Goal: Task Accomplishment & Management: Manage account settings

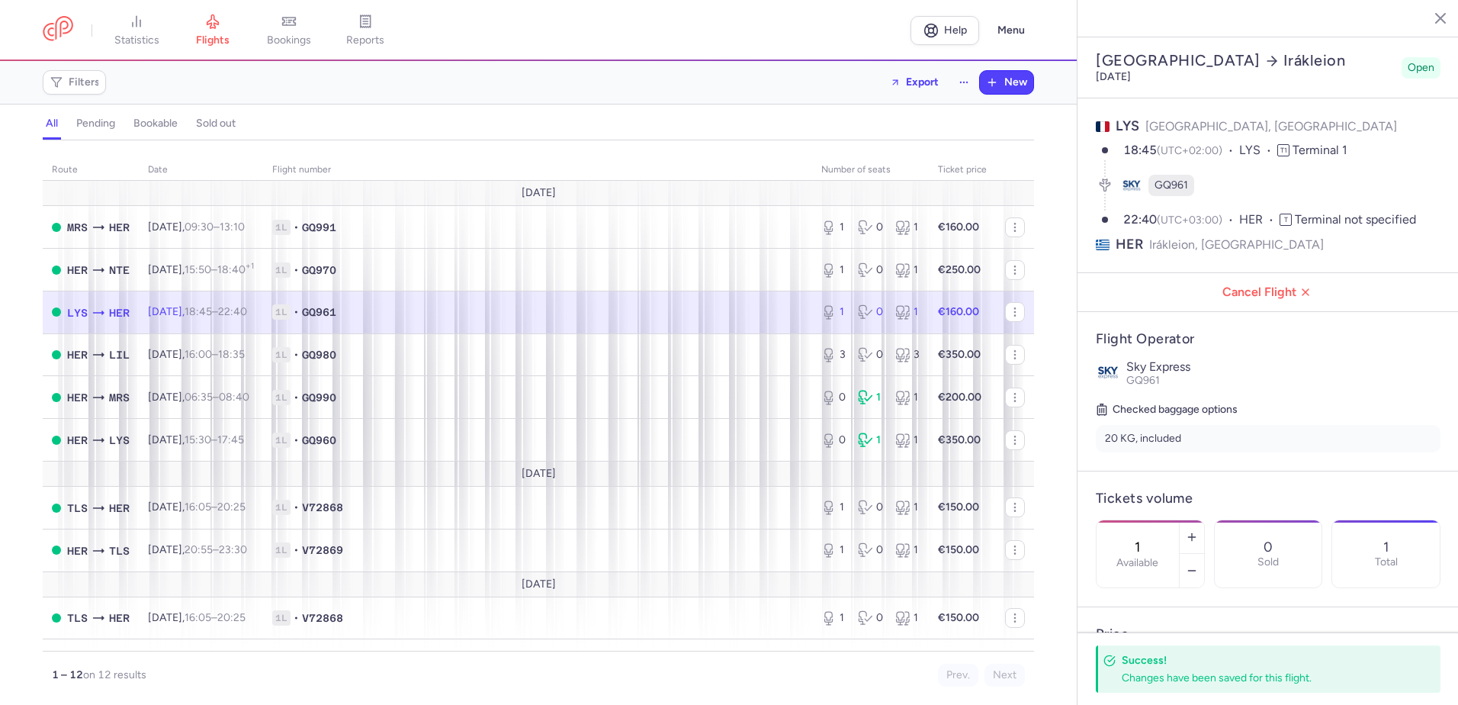
select select "days"
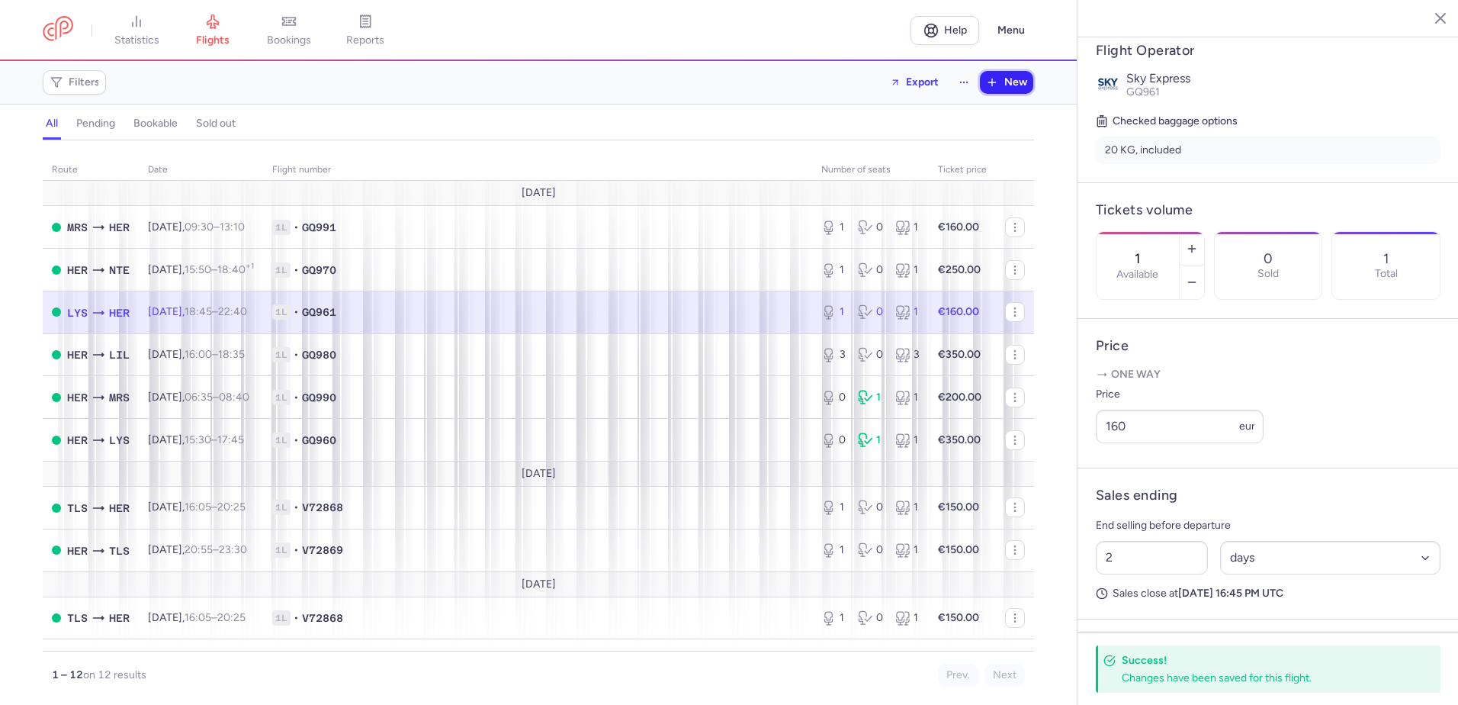
click at [1008, 89] on button "New" at bounding box center [1006, 82] width 53 height 23
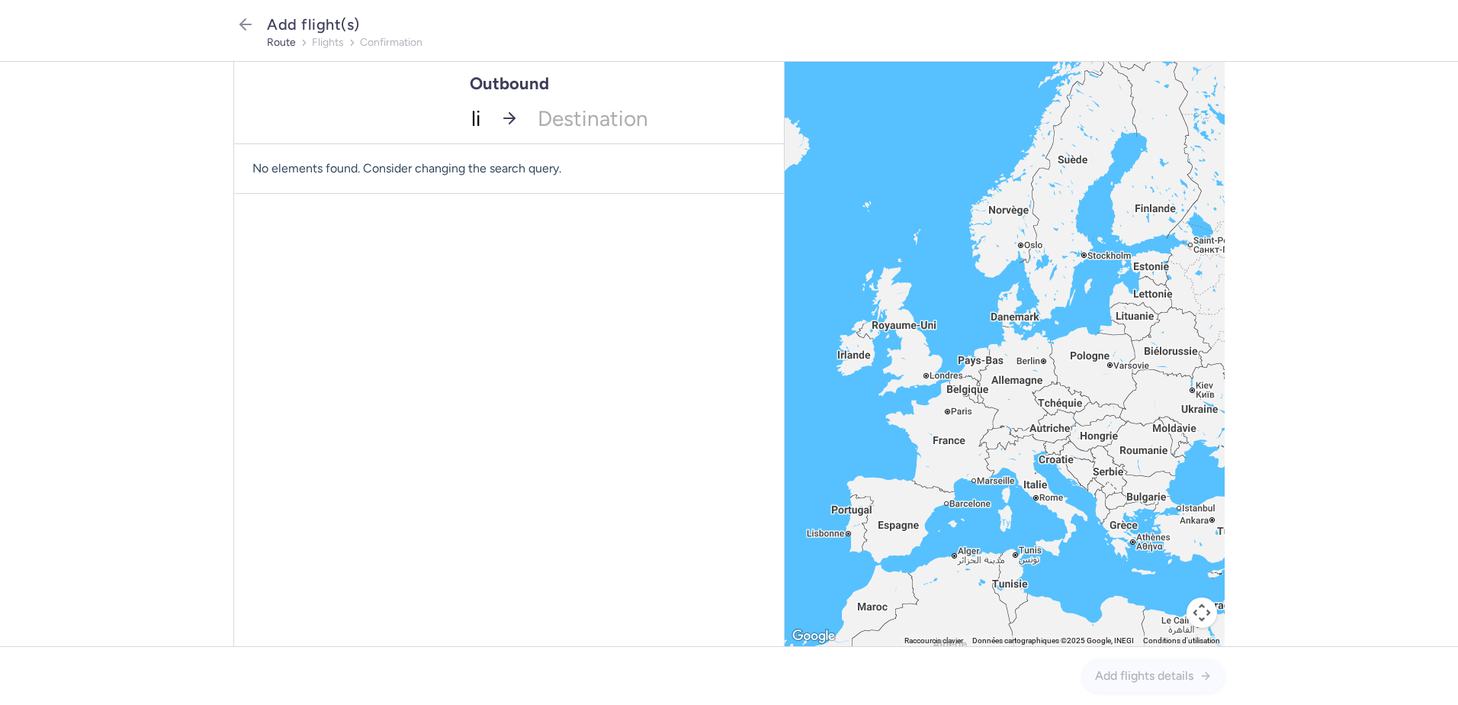
type input "lil"
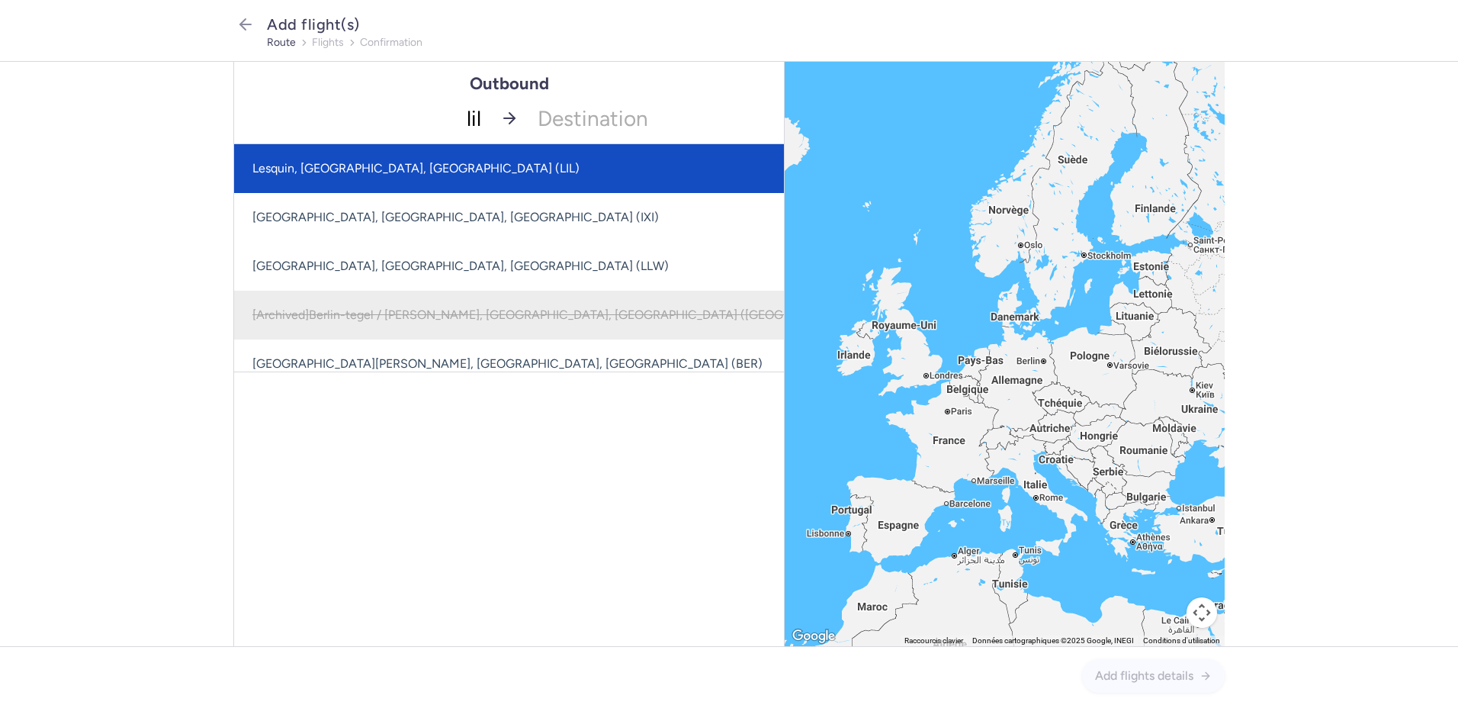
click at [446, 173] on span "Lesquin, [GEOGRAPHIC_DATA], [GEOGRAPHIC_DATA] (LIL)" at bounding box center [562, 168] width 657 height 49
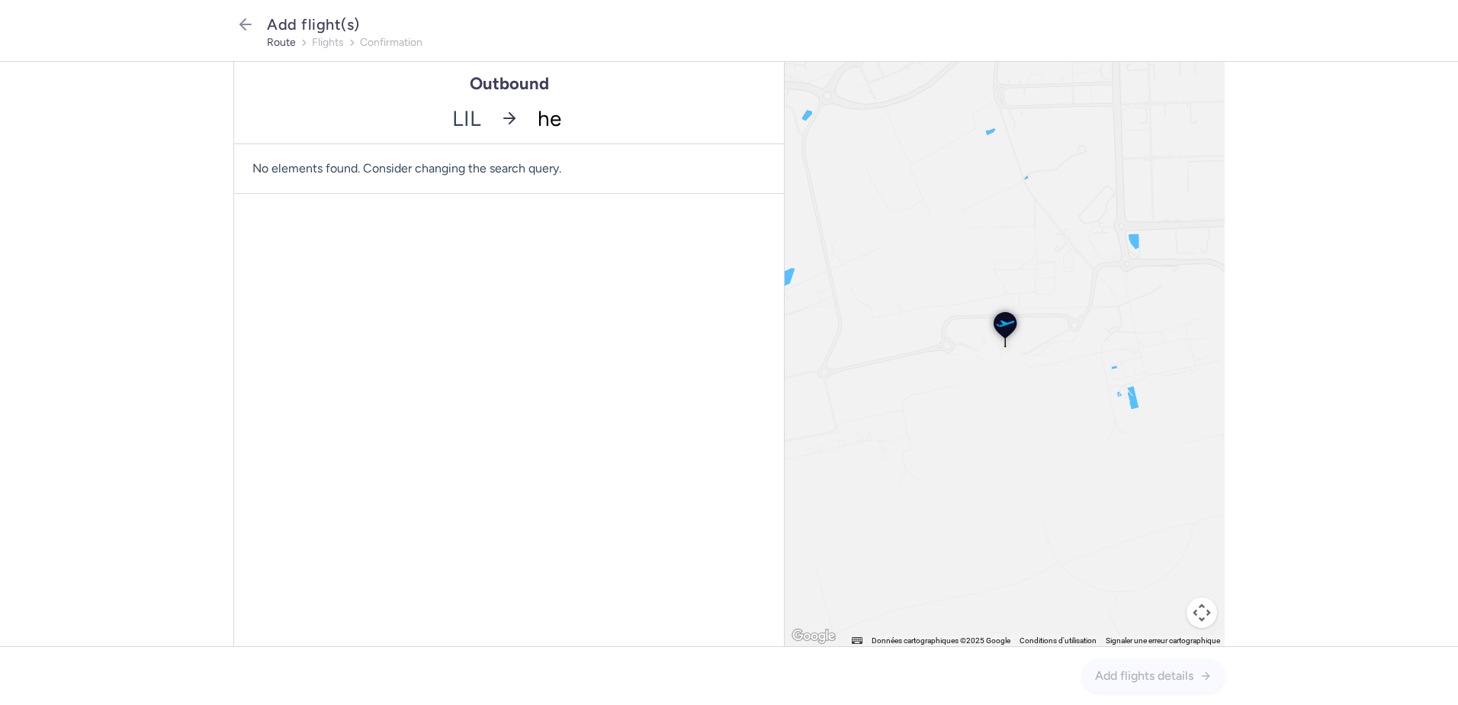
type input "her"
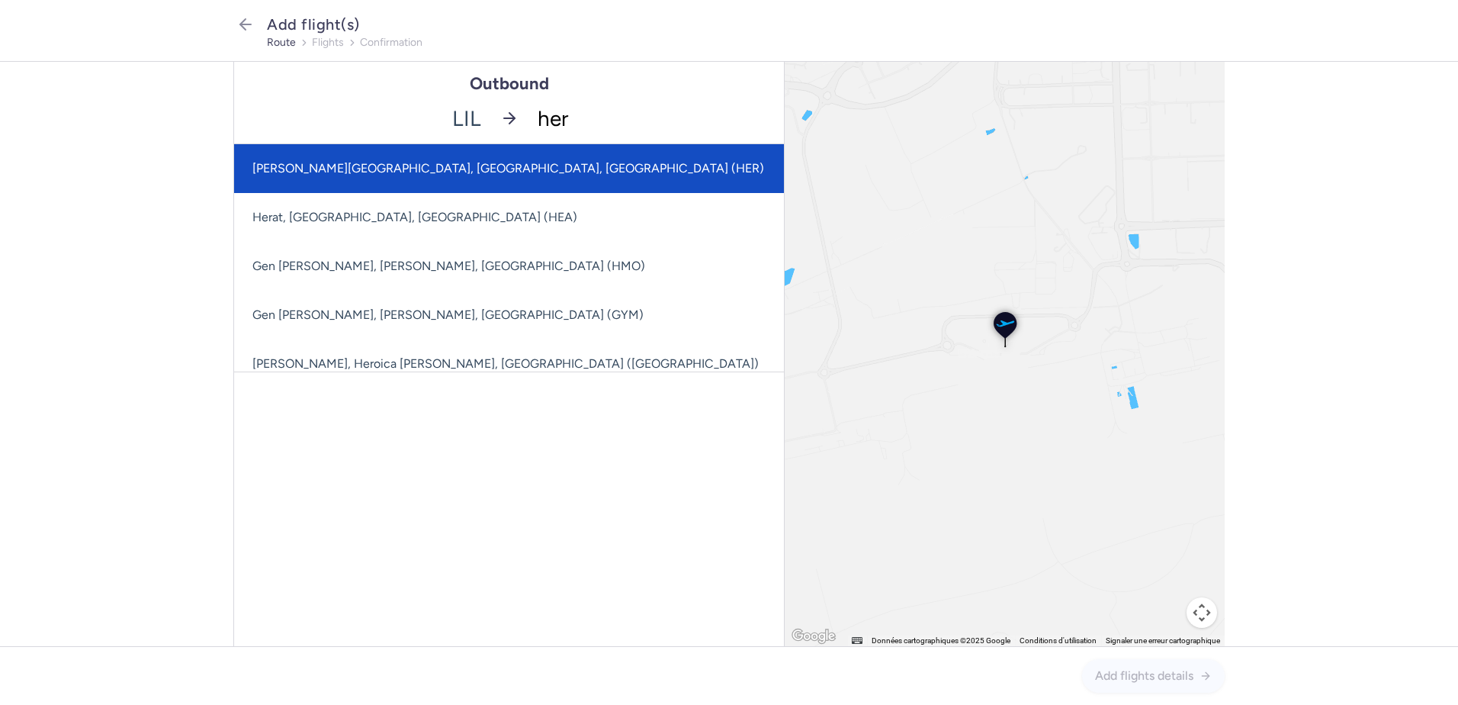
click at [521, 173] on span "[PERSON_NAME][GEOGRAPHIC_DATA], [GEOGRAPHIC_DATA], [GEOGRAPHIC_DATA] (HER)" at bounding box center [508, 168] width 512 height 14
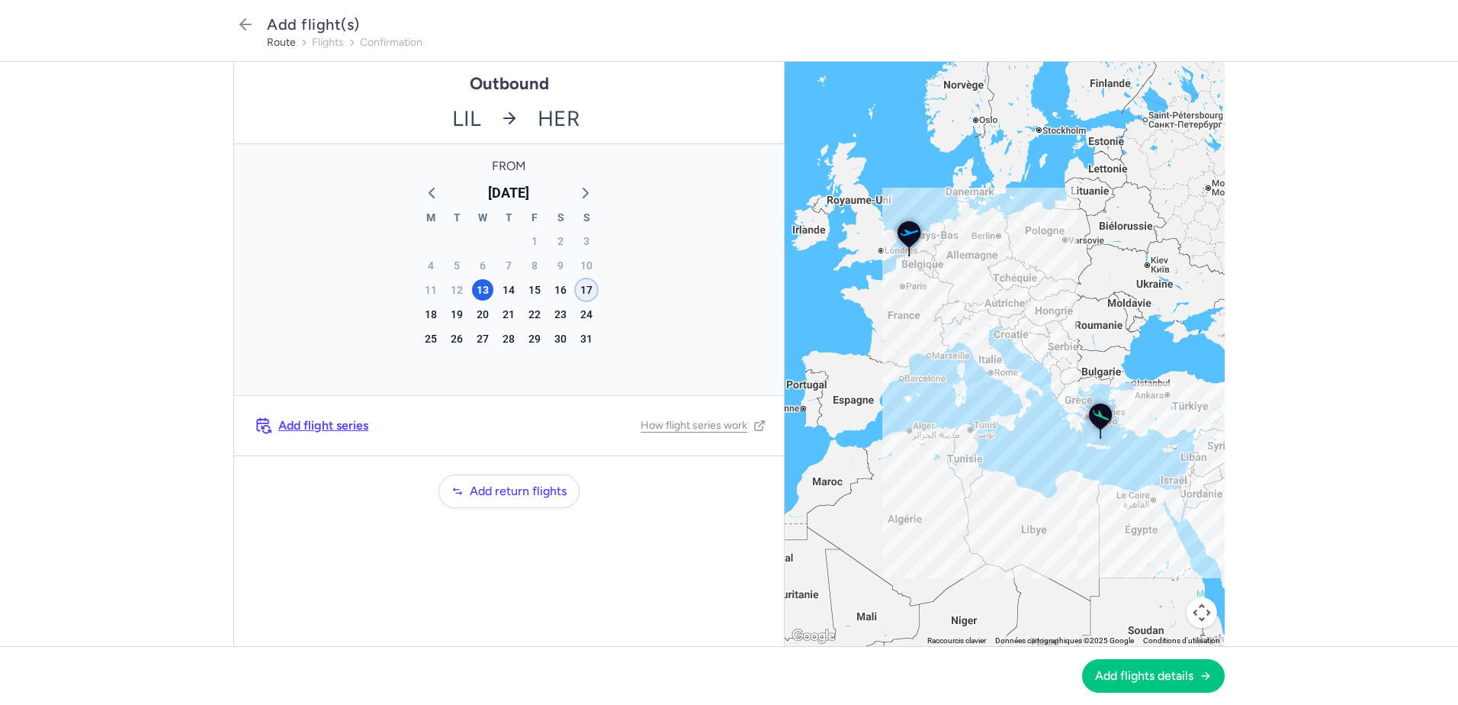
click at [589, 290] on div "17" at bounding box center [586, 289] width 21 height 21
click at [1185, 682] on button "Add flights details" at bounding box center [1153, 675] width 143 height 34
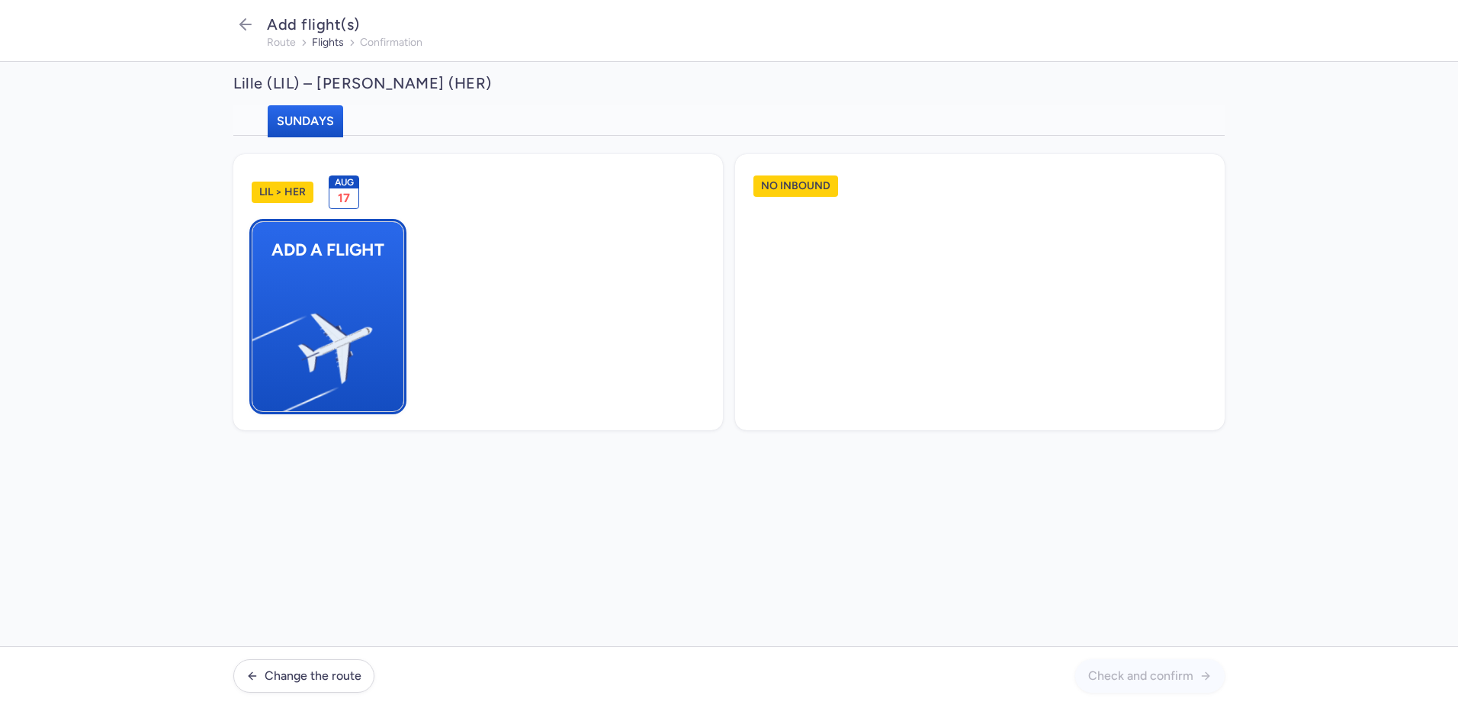
click at [390, 357] on button "Add a flight" at bounding box center [328, 316] width 153 height 191
select select "23"
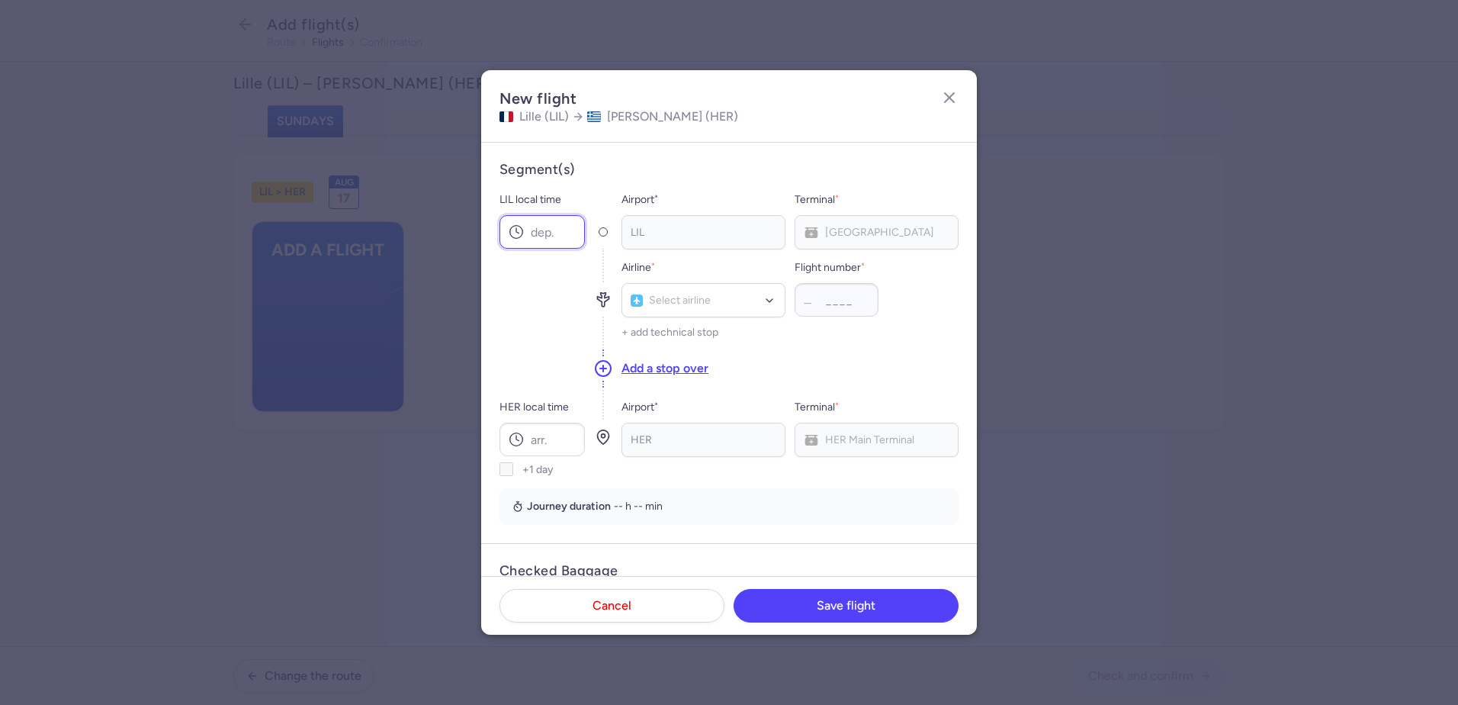
click at [548, 225] on input "LIL local time" at bounding box center [542, 232] width 85 height 34
drag, startPoint x: 660, startPoint y: 298, endPoint x: 584, endPoint y: 272, distance: 80.8
click at [606, 278] on div "Airline * her No elements found. Consider changing the search query. Type airli…" at bounding box center [729, 298] width 459 height 98
click at [657, 296] on input "HER" at bounding box center [704, 300] width 146 height 17
drag, startPoint x: 657, startPoint y: 296, endPoint x: 537, endPoint y: 266, distance: 123.4
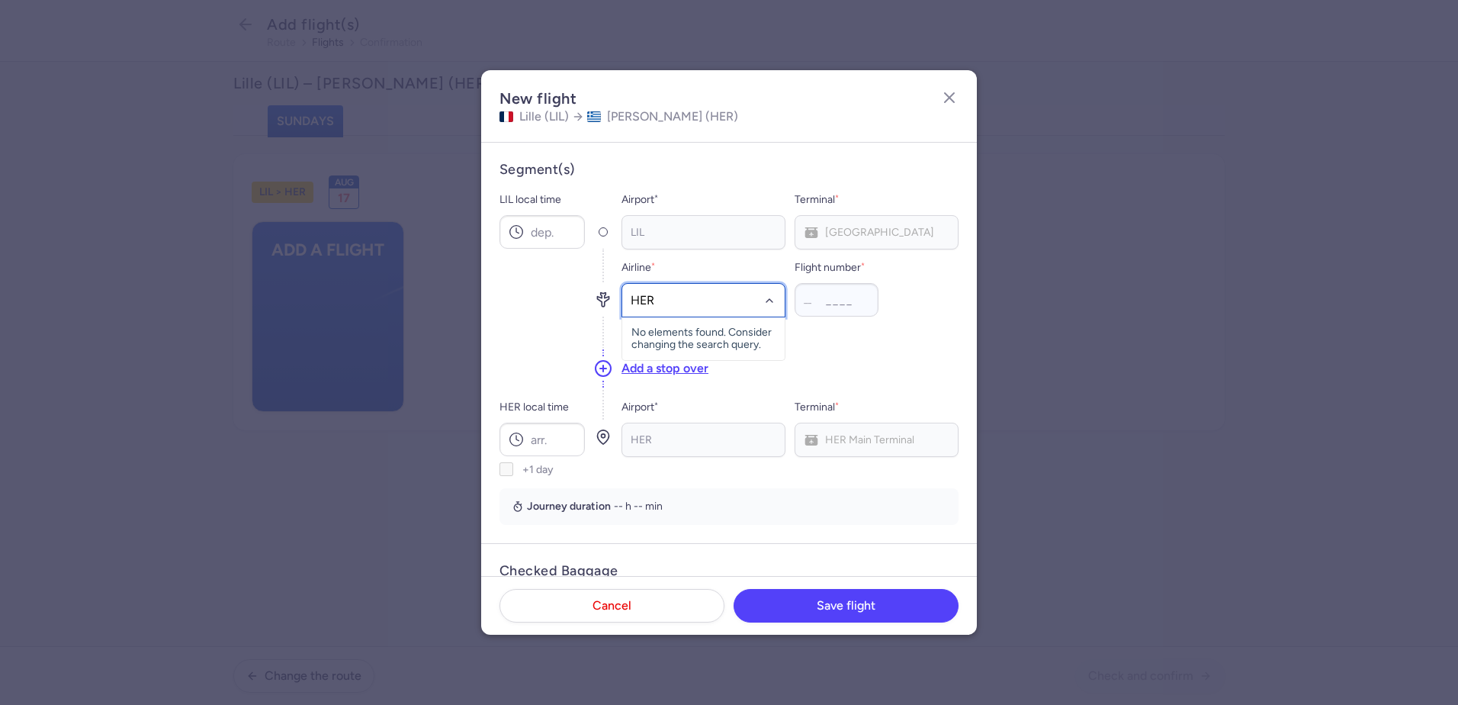
click at [568, 269] on div "Airline * HER No elements found. Consider changing the search query. Type airli…" at bounding box center [729, 298] width 459 height 98
type input "GQ"
click at [679, 338] on span "Sky Express" at bounding box center [682, 334] width 58 height 12
click at [837, 303] on input "Flight number *" at bounding box center [837, 300] width 84 height 34
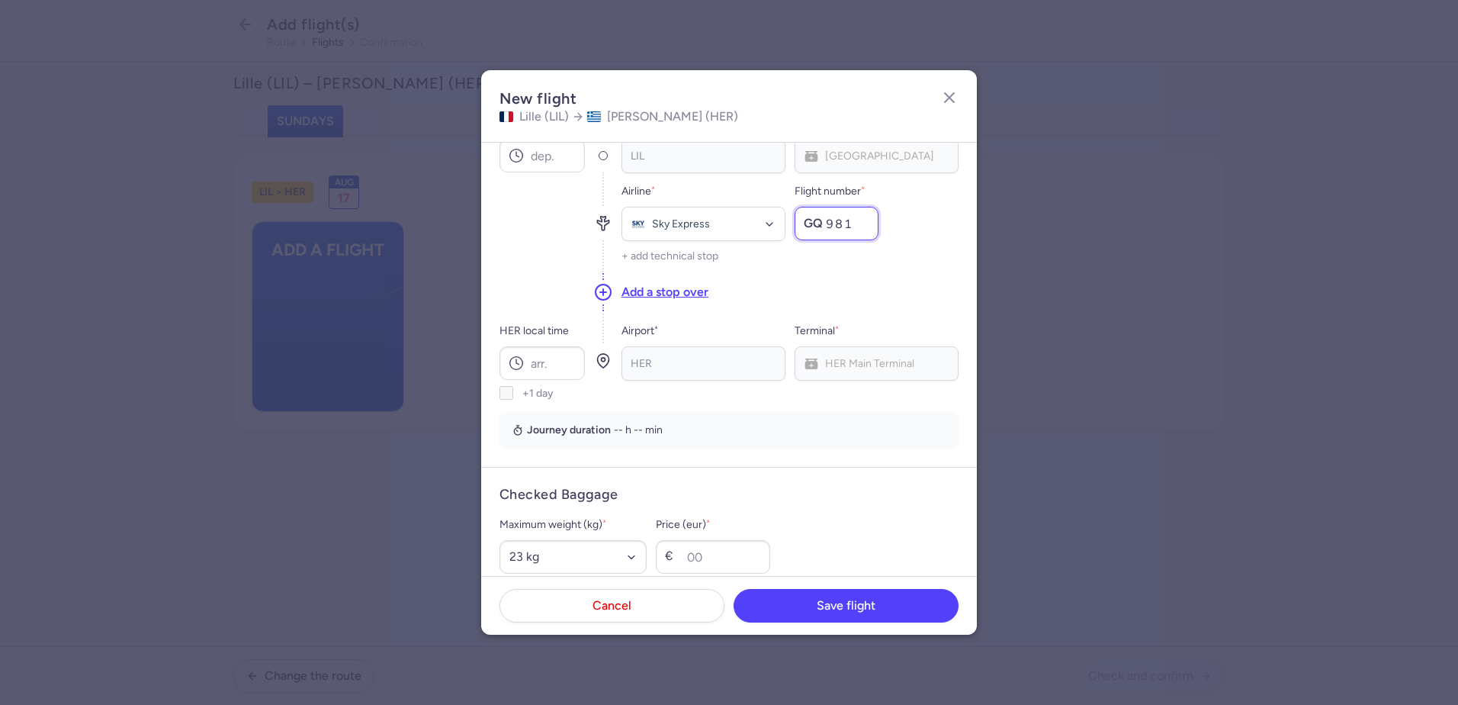
scroll to position [229, 0]
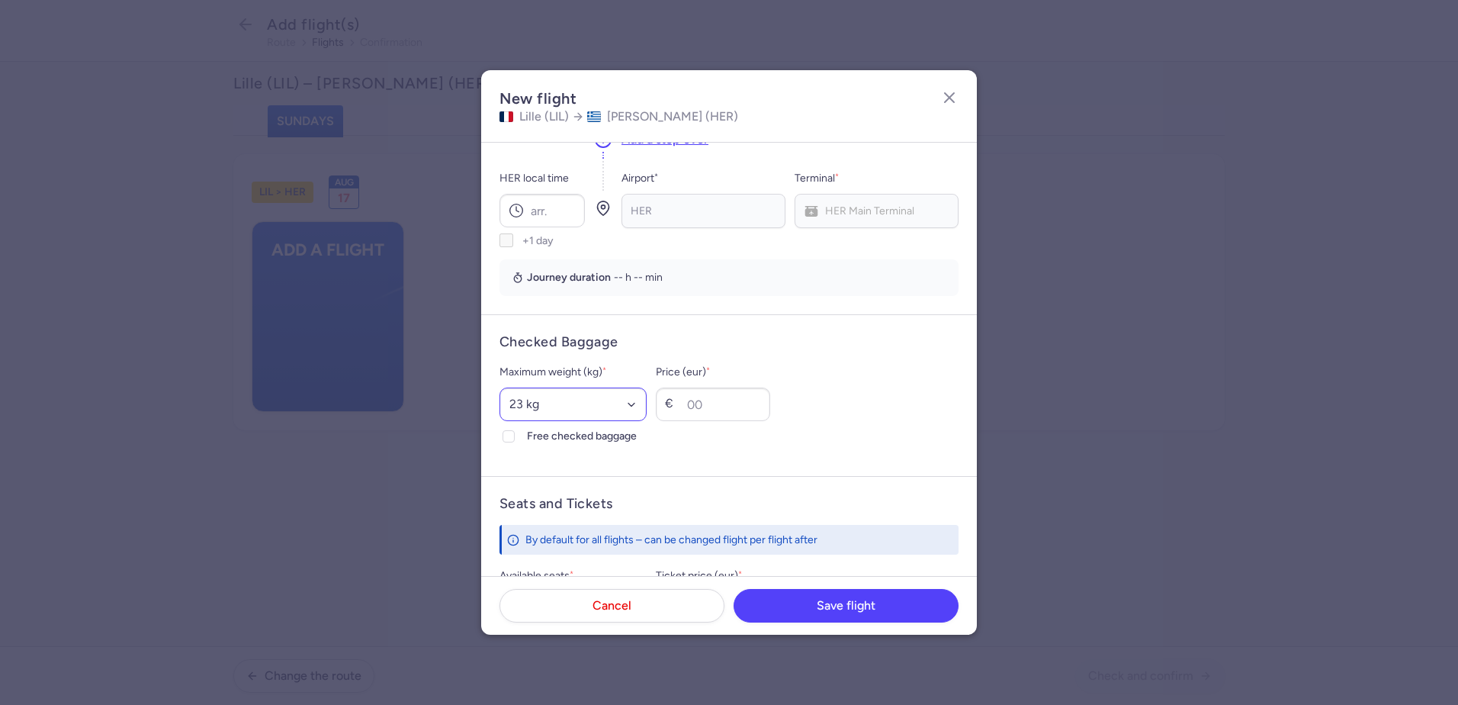
type input "981"
click at [543, 398] on select "Select an option 15 kg 16 kg 17 kg 18 kg 19 kg 20 kg 21 kg 22 kg 23 kg 24 kg 25…" at bounding box center [573, 404] width 147 height 34
select select "20"
click at [500, 387] on select "Select an option 15 kg 16 kg 17 kg 18 kg 19 kg 20 kg 21 kg 22 kg 23 kg 24 kg 25…" at bounding box center [573, 404] width 147 height 34
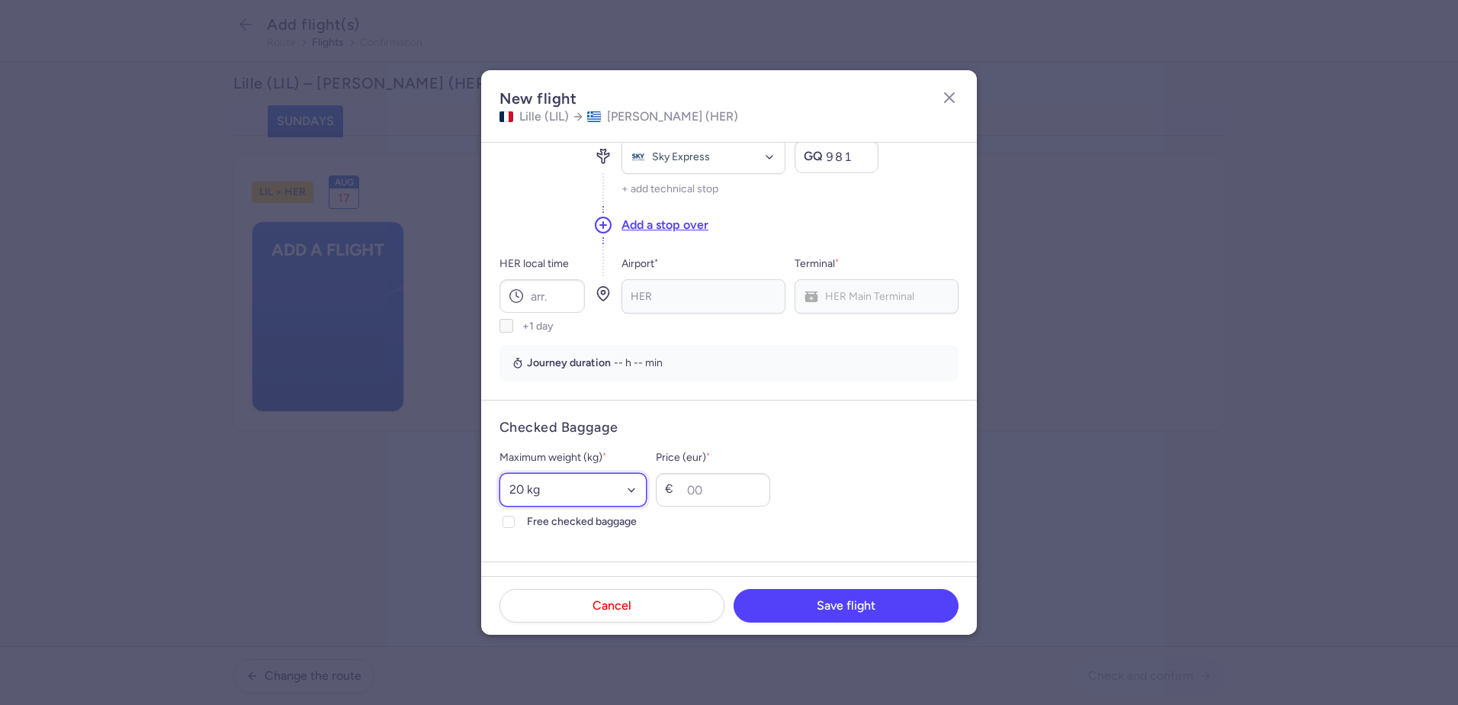
scroll to position [153, 0]
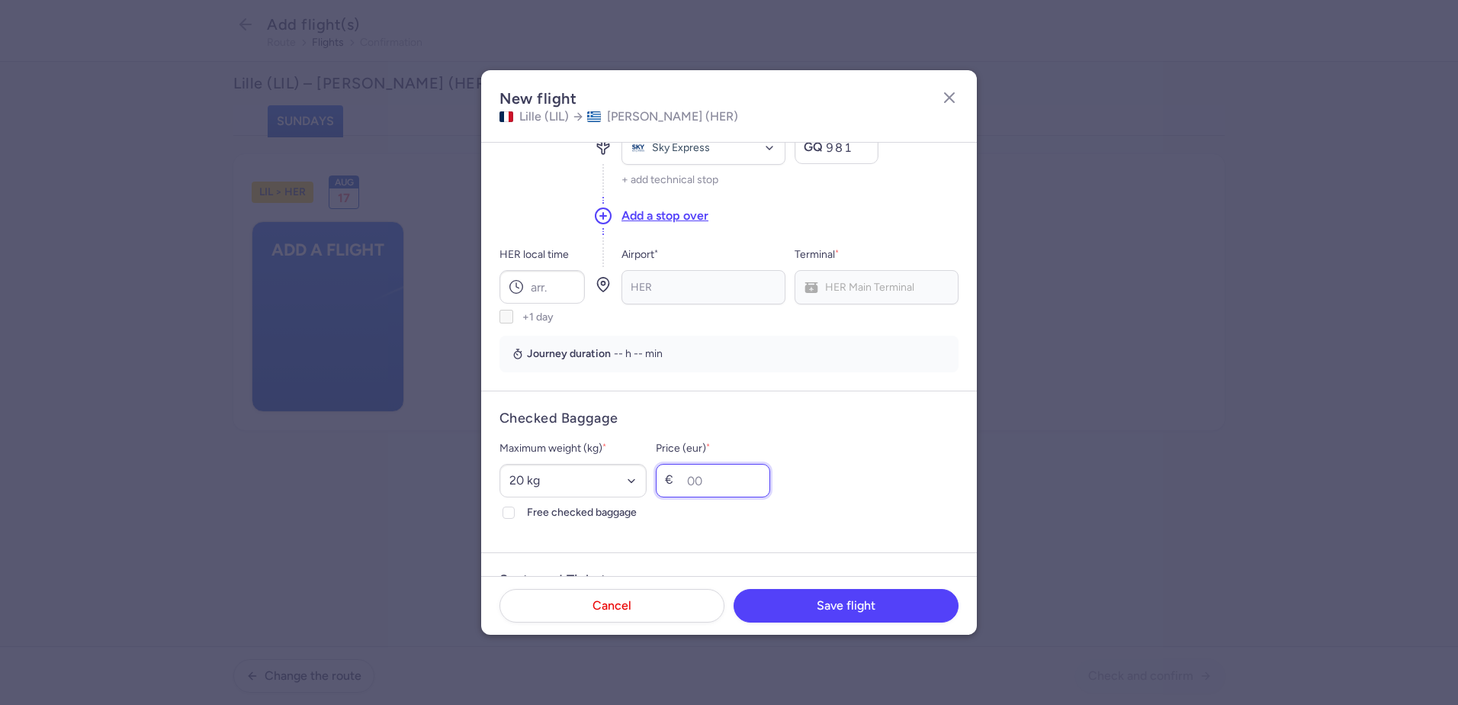
click at [725, 482] on input "Price (eur) *" at bounding box center [713, 481] width 114 height 34
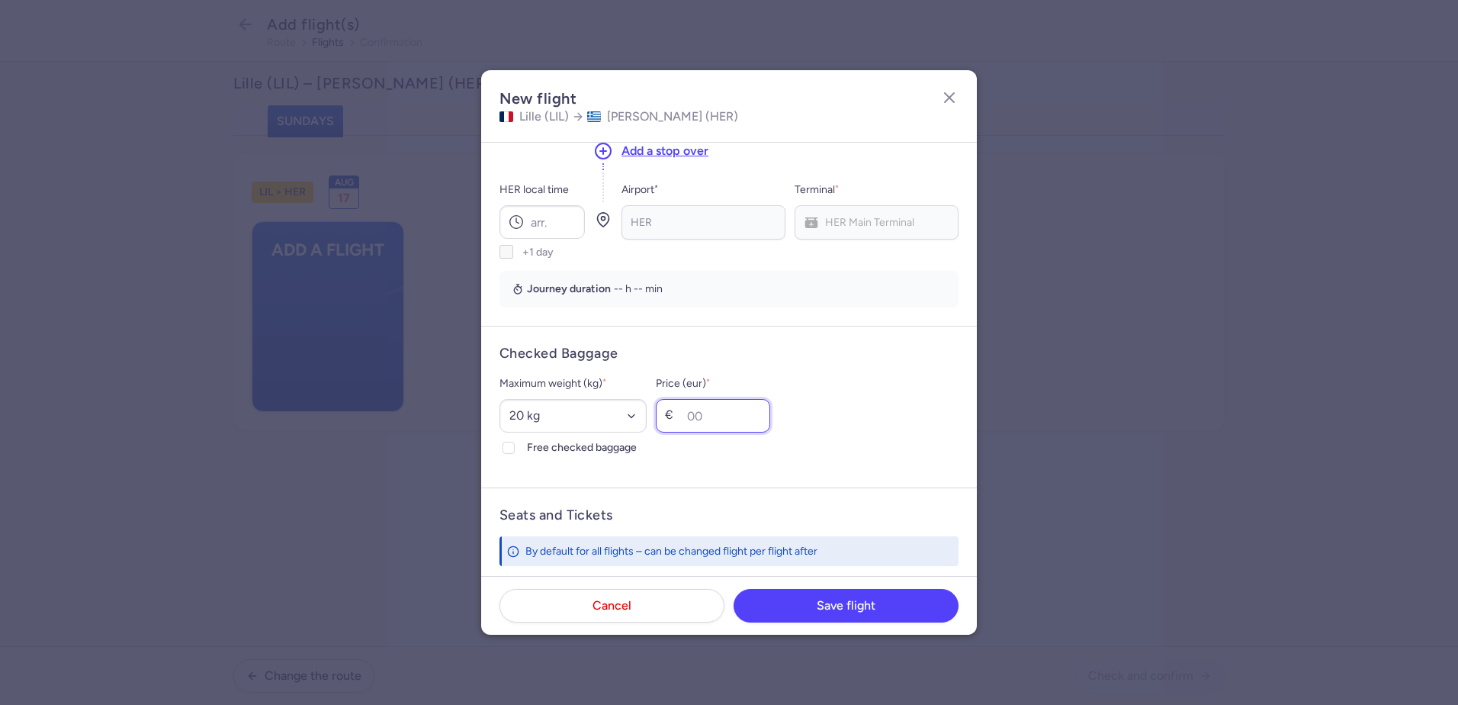
scroll to position [305, 0]
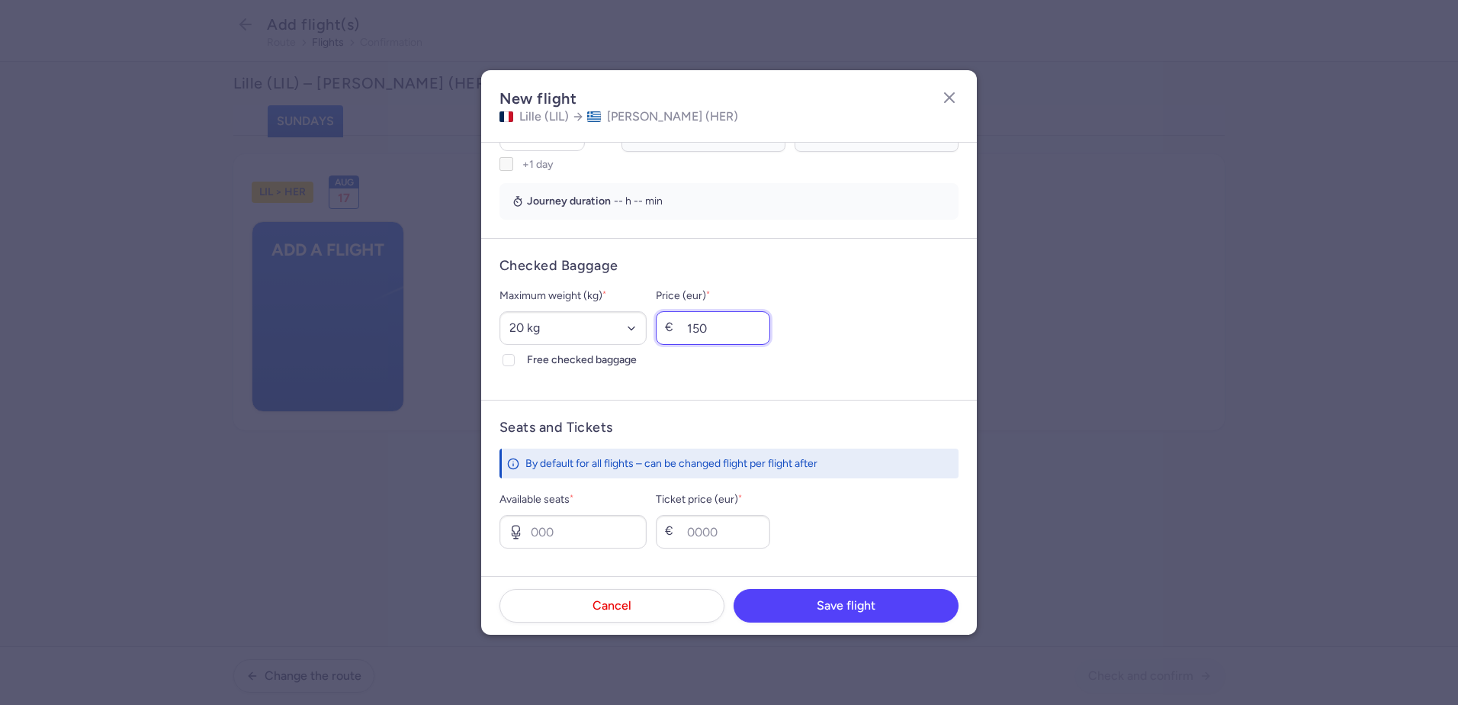
drag, startPoint x: 751, startPoint y: 329, endPoint x: 687, endPoint y: 329, distance: 64.1
click at [687, 329] on input "150" at bounding box center [713, 328] width 114 height 34
type input "160"
click at [712, 442] on section "Seats and Tickets By default for all flights – can be changed flight per flight…" at bounding box center [729, 484] width 459 height 130
click at [603, 539] on input "Available seats *" at bounding box center [573, 532] width 147 height 34
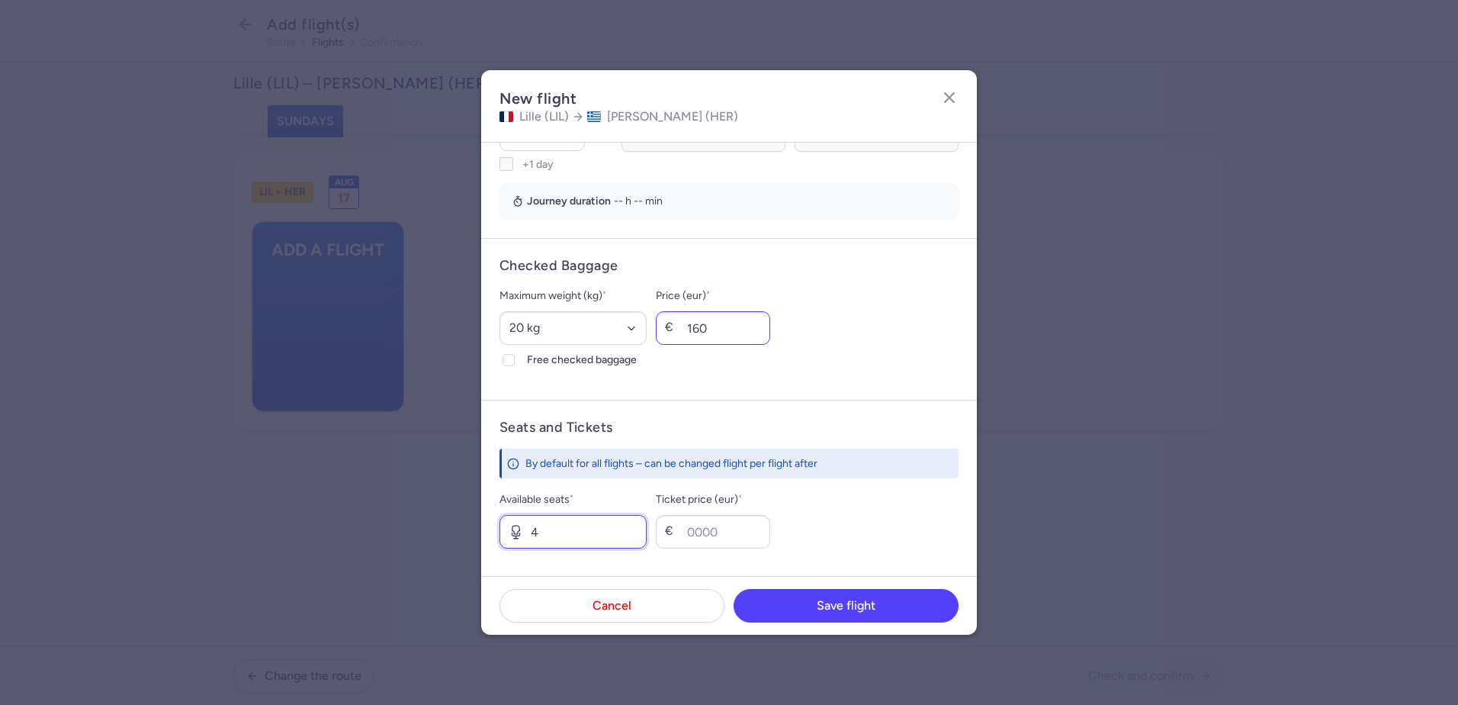
type input "4"
drag, startPoint x: 741, startPoint y: 333, endPoint x: 716, endPoint y: 332, distance: 24.4
click at [720, 332] on input "160" at bounding box center [713, 328] width 114 height 34
type input "1"
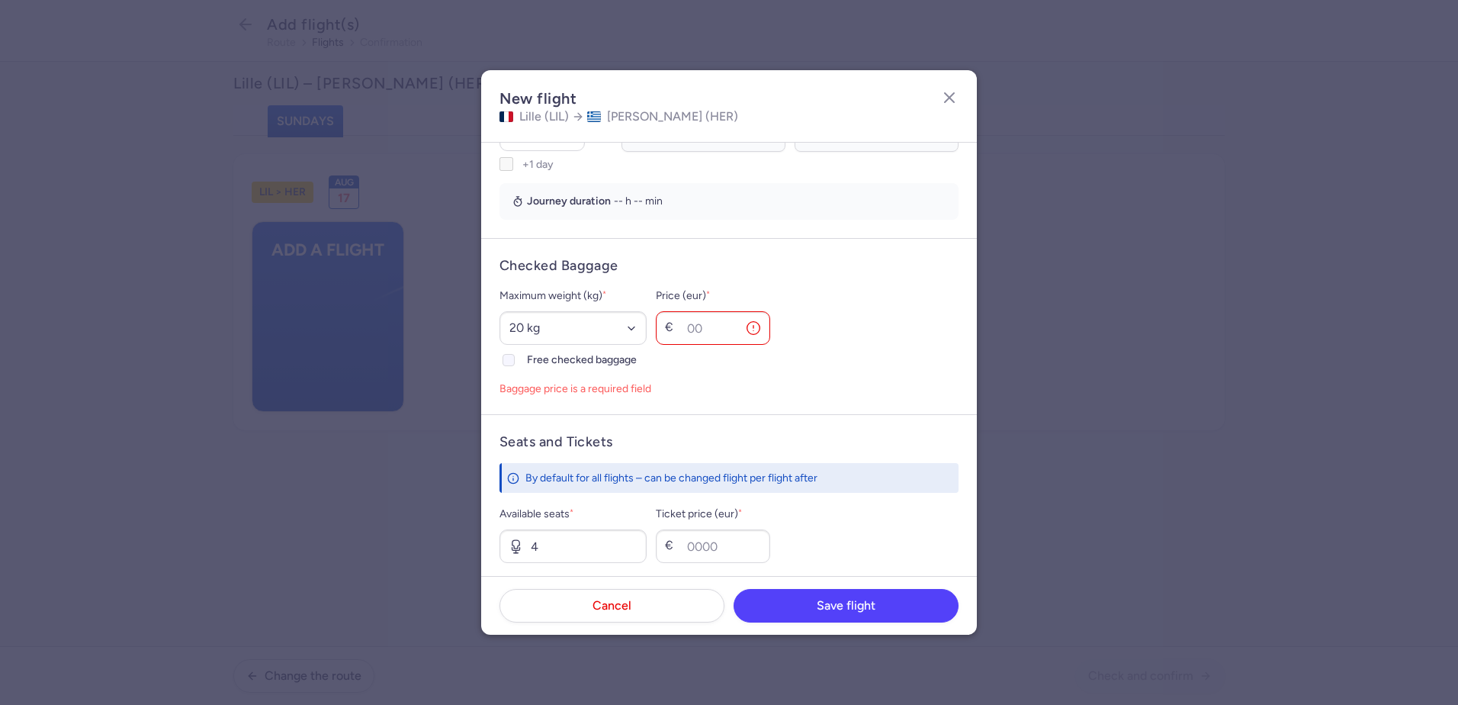
click at [504, 358] on icon at bounding box center [508, 359] width 9 height 9
click at [504, 358] on input "Free checked baggage" at bounding box center [509, 360] width 12 height 12
checkbox input "true"
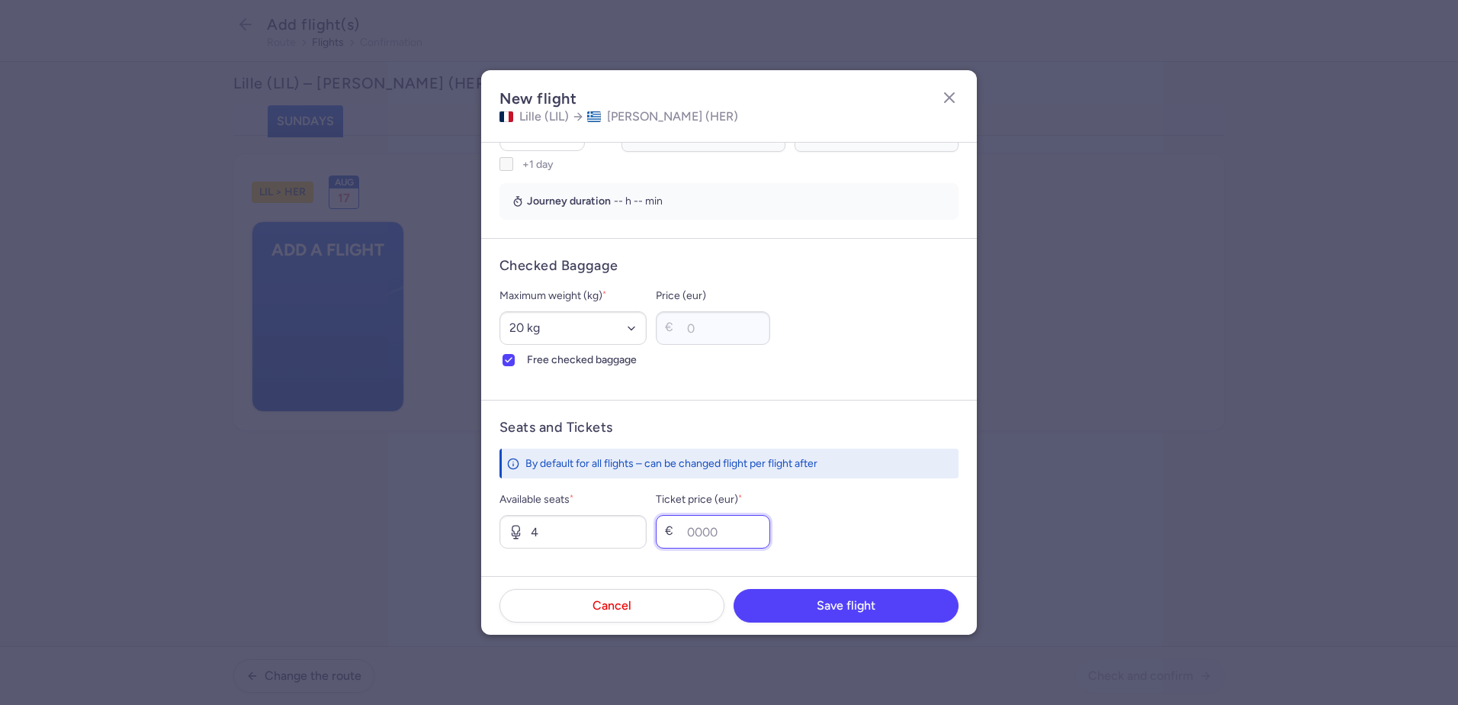
click at [742, 541] on input "Ticket price (eur) *" at bounding box center [713, 532] width 114 height 34
type input "160"
click at [860, 606] on span "Save flight" at bounding box center [846, 605] width 59 height 14
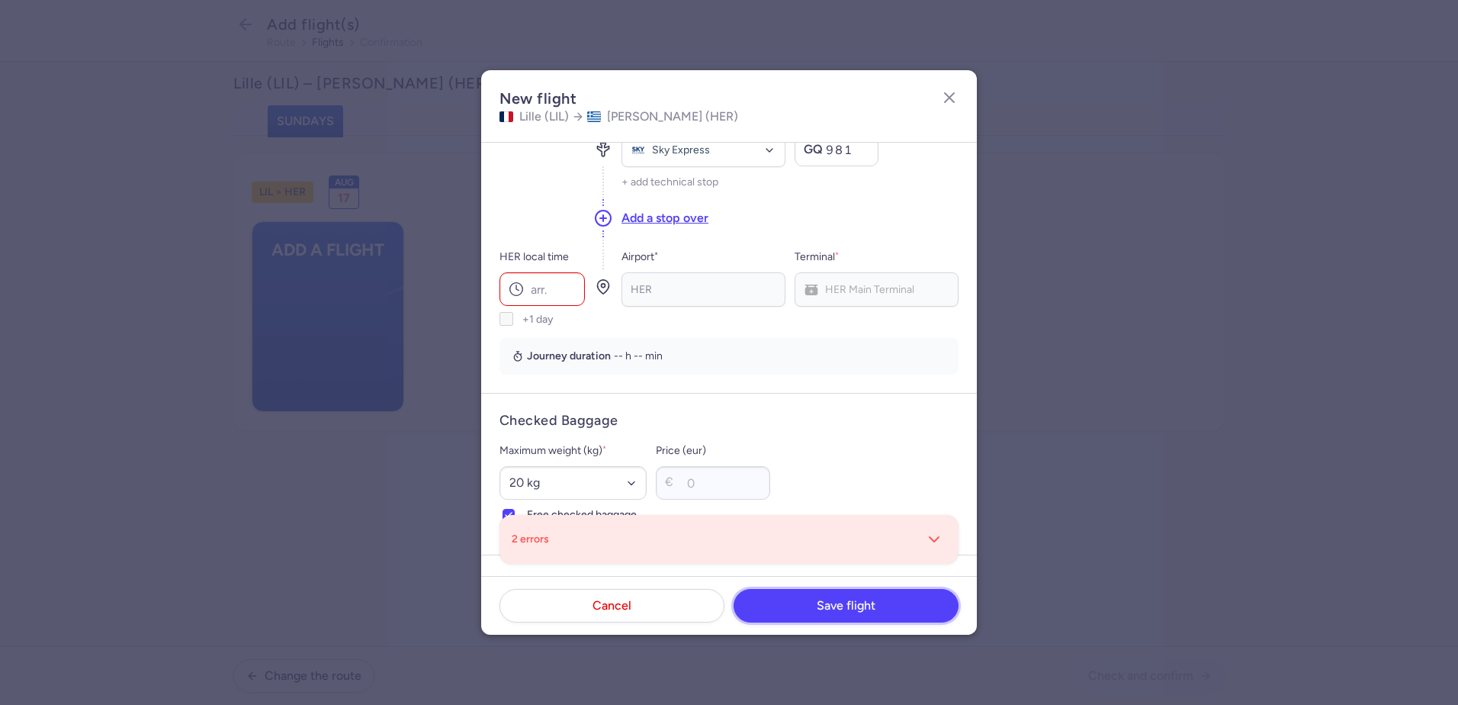
scroll to position [0, 0]
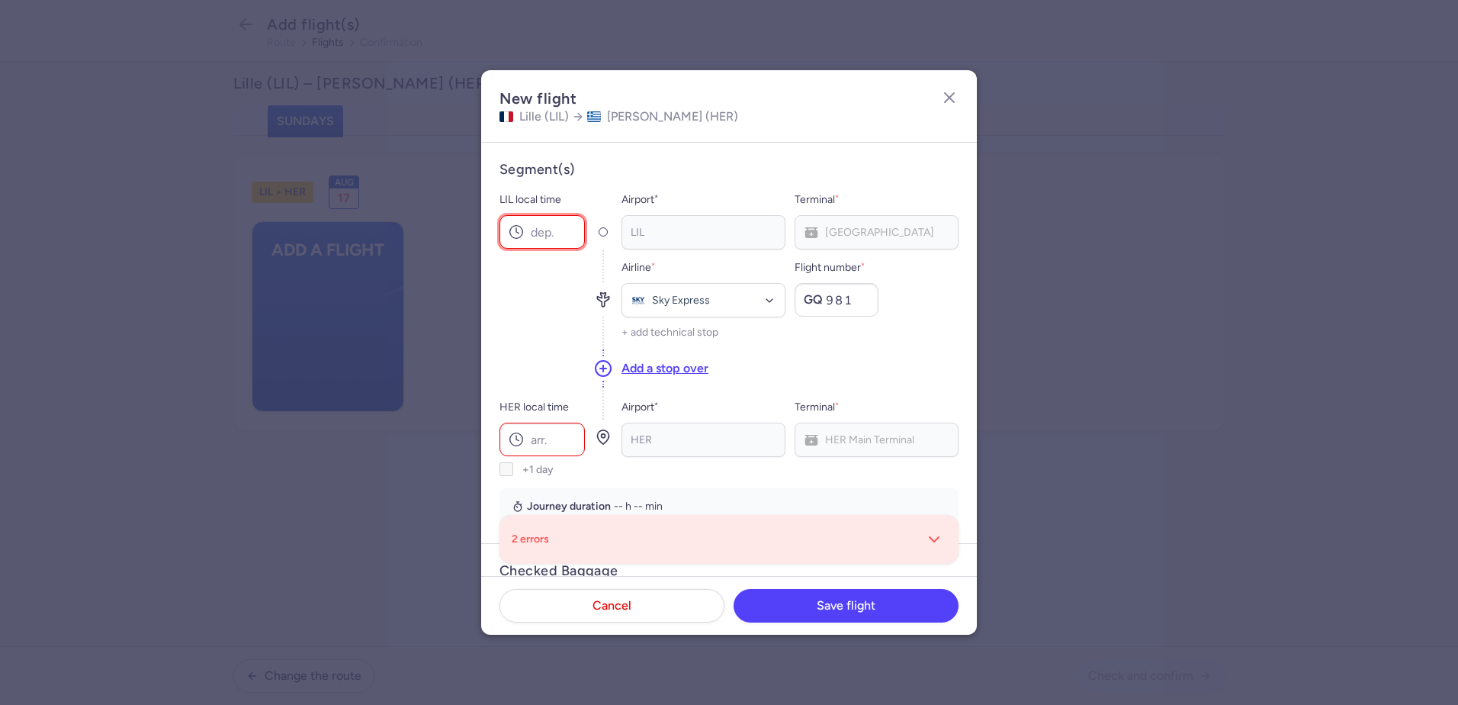
click at [534, 233] on input "LIL local time" at bounding box center [542, 232] width 85 height 34
type input "19:30"
click at [544, 443] on input "HER local time" at bounding box center [542, 440] width 85 height 34
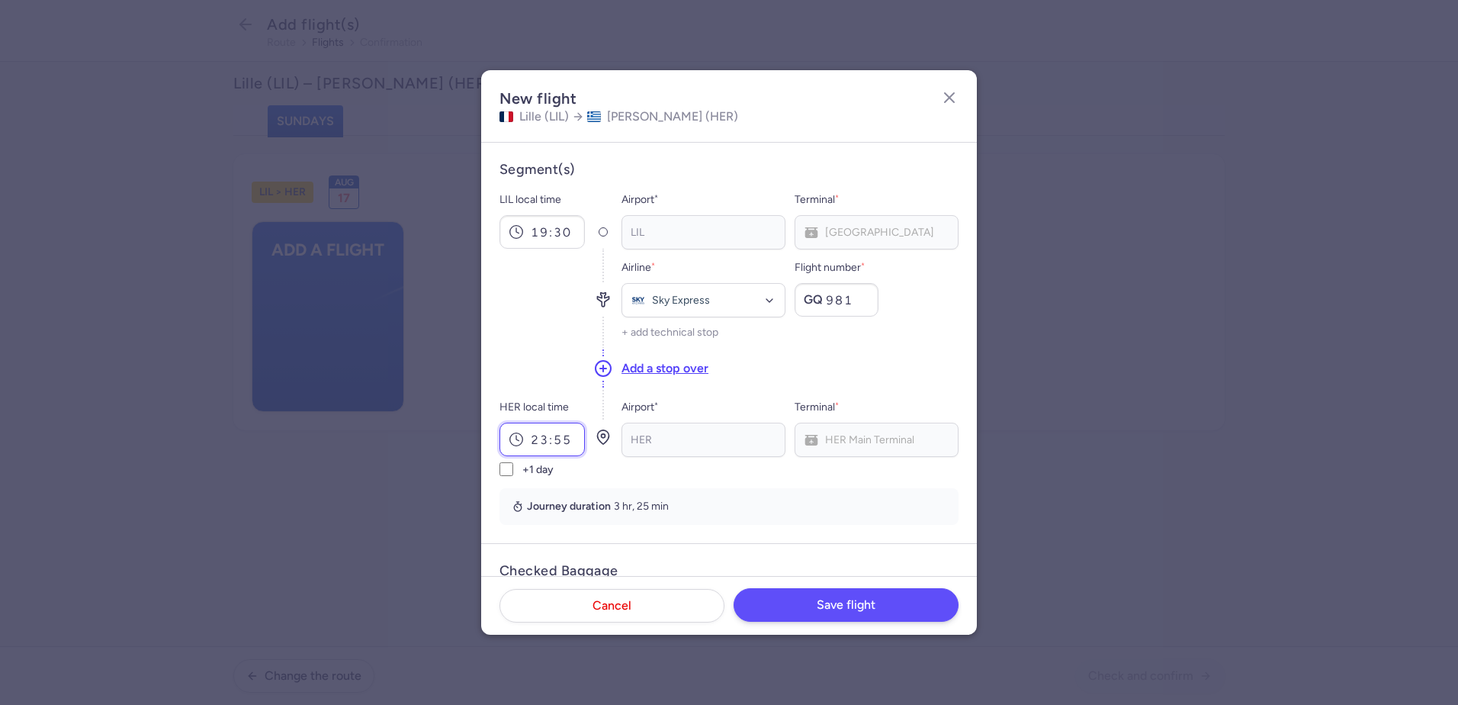
type input "23:55"
click at [841, 615] on button "Save flight" at bounding box center [846, 605] width 225 height 34
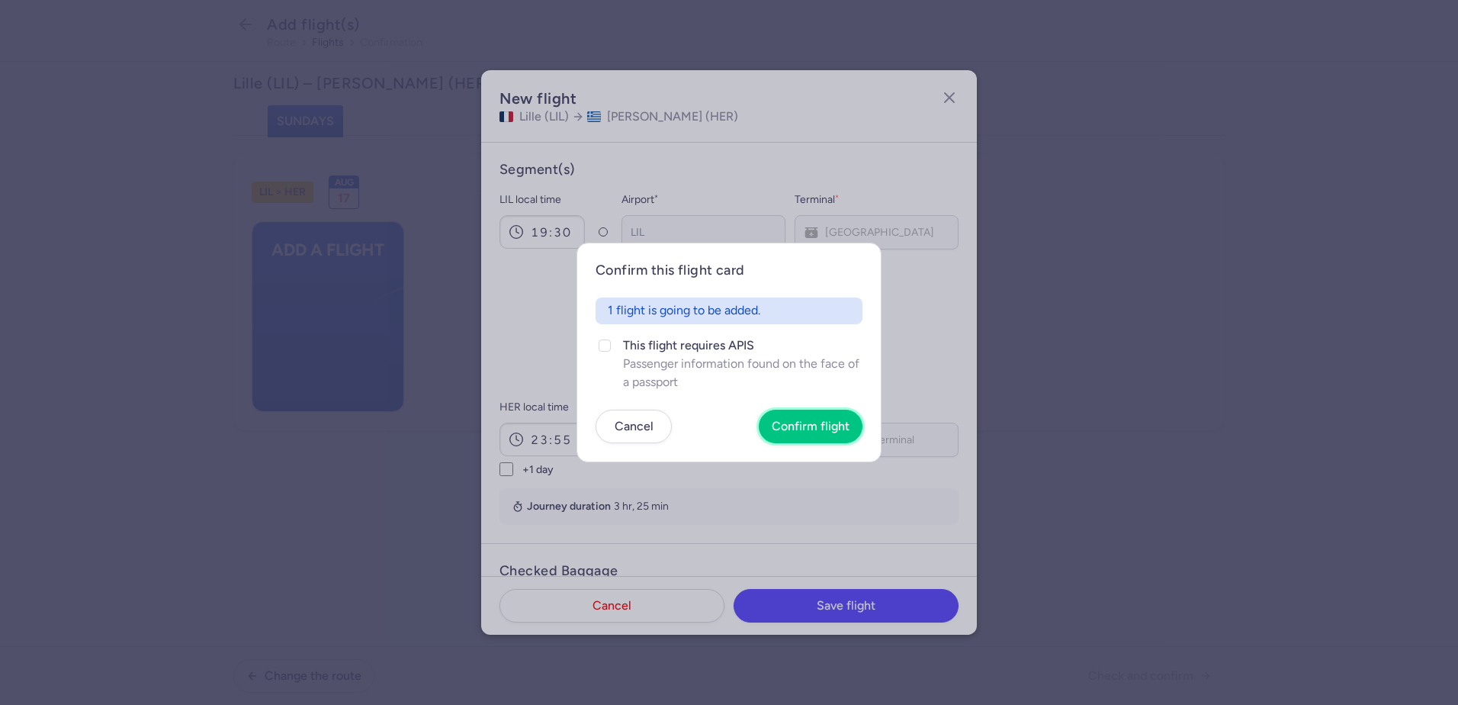
drag, startPoint x: 806, startPoint y: 426, endPoint x: 842, endPoint y: 507, distance: 89.1
click at [842, 507] on section "Confirm this flight card 1 flight is going to be added. This flight requires AP…" at bounding box center [729, 352] width 1458 height 705
click at [804, 432] on span "Confirm flight" at bounding box center [811, 426] width 78 height 14
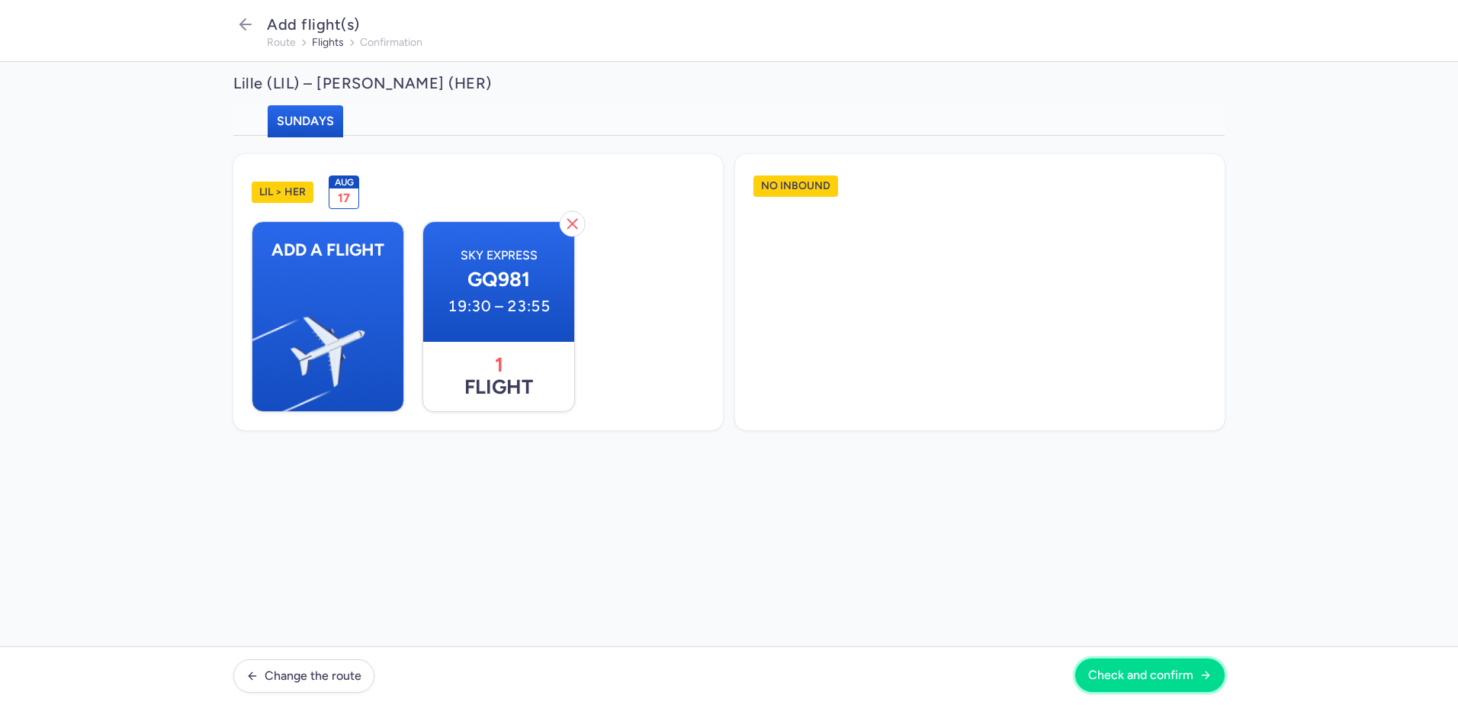
click at [1135, 678] on span "Check and confirm" at bounding box center [1140, 675] width 105 height 14
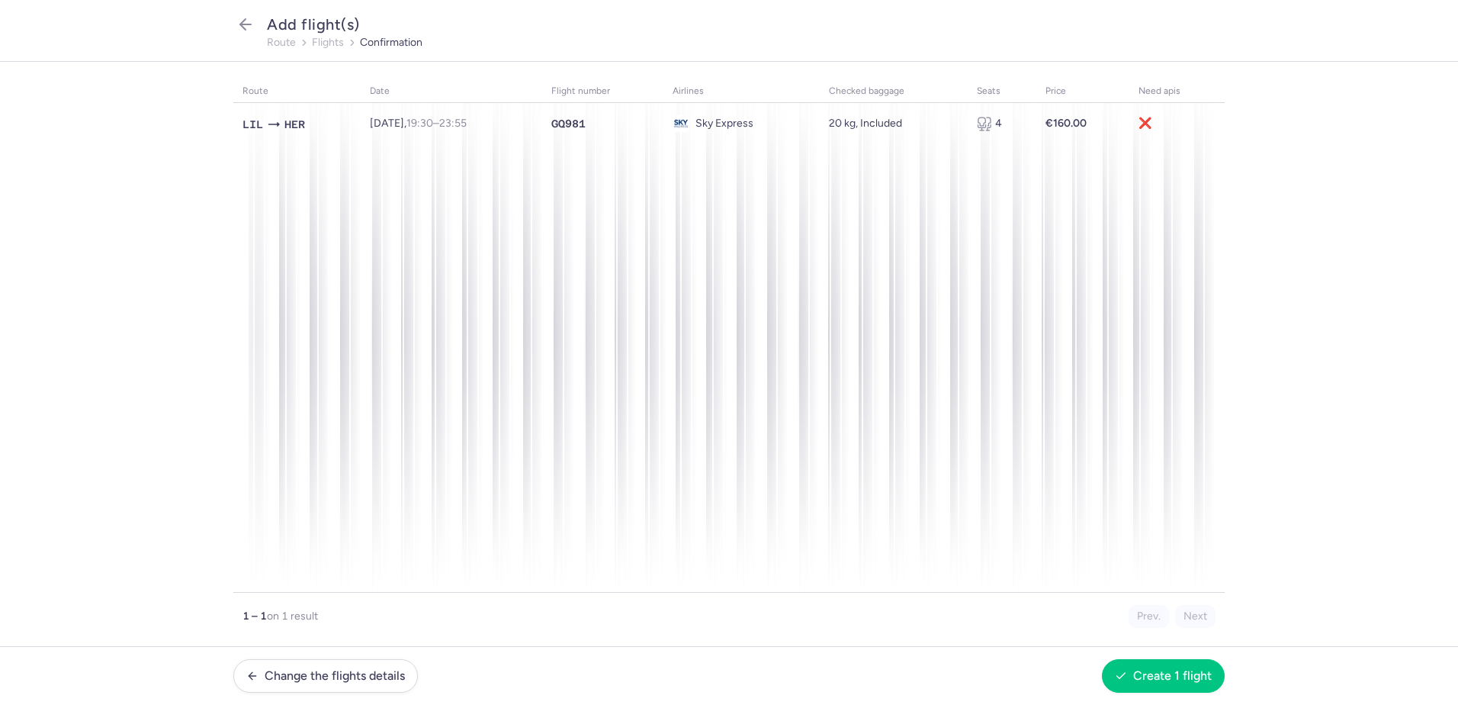
click at [1147, 698] on footer "Change the flights details Create 1 flight" at bounding box center [729, 675] width 1458 height 59
click at [1147, 677] on span "Create 1 flight" at bounding box center [1172, 675] width 79 height 14
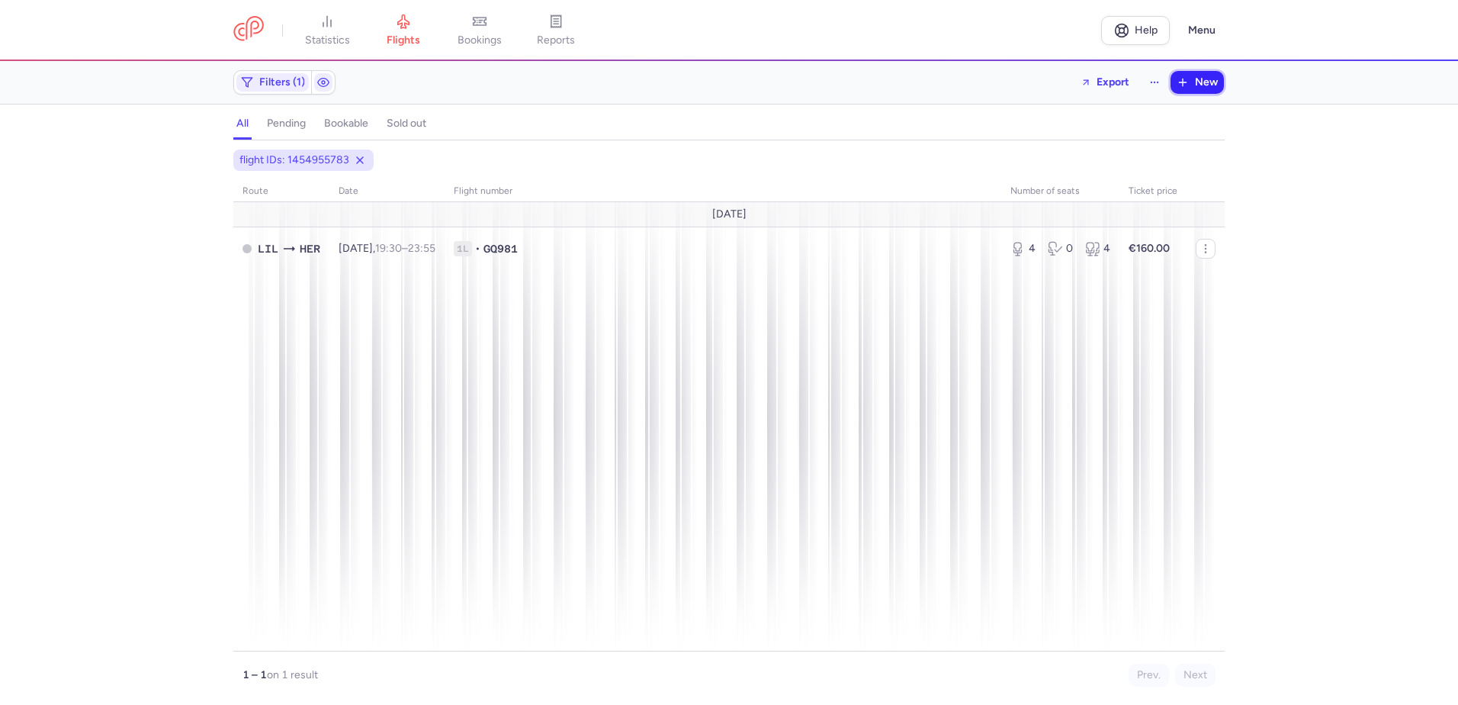
click at [1197, 88] on span "New" at bounding box center [1206, 82] width 23 height 12
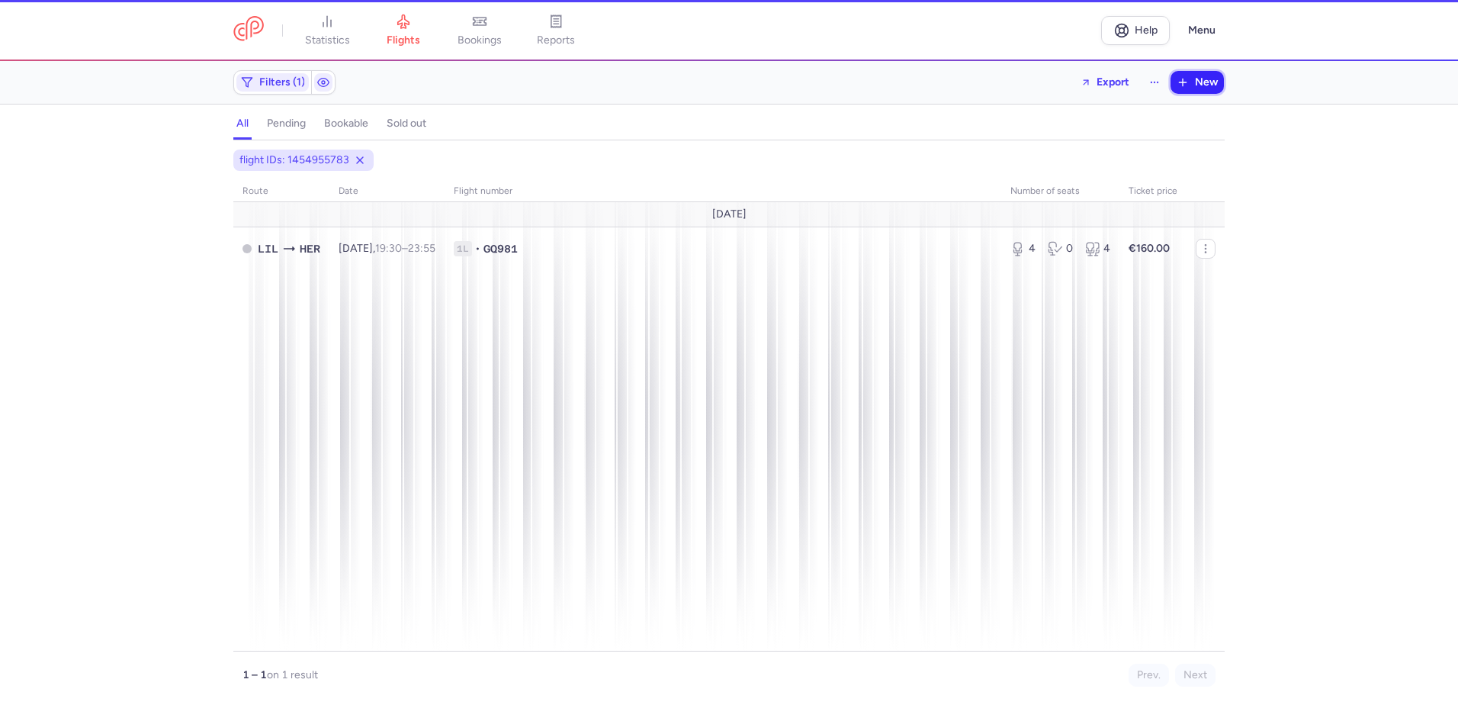
click at [1197, 88] on span "New" at bounding box center [1206, 82] width 23 height 12
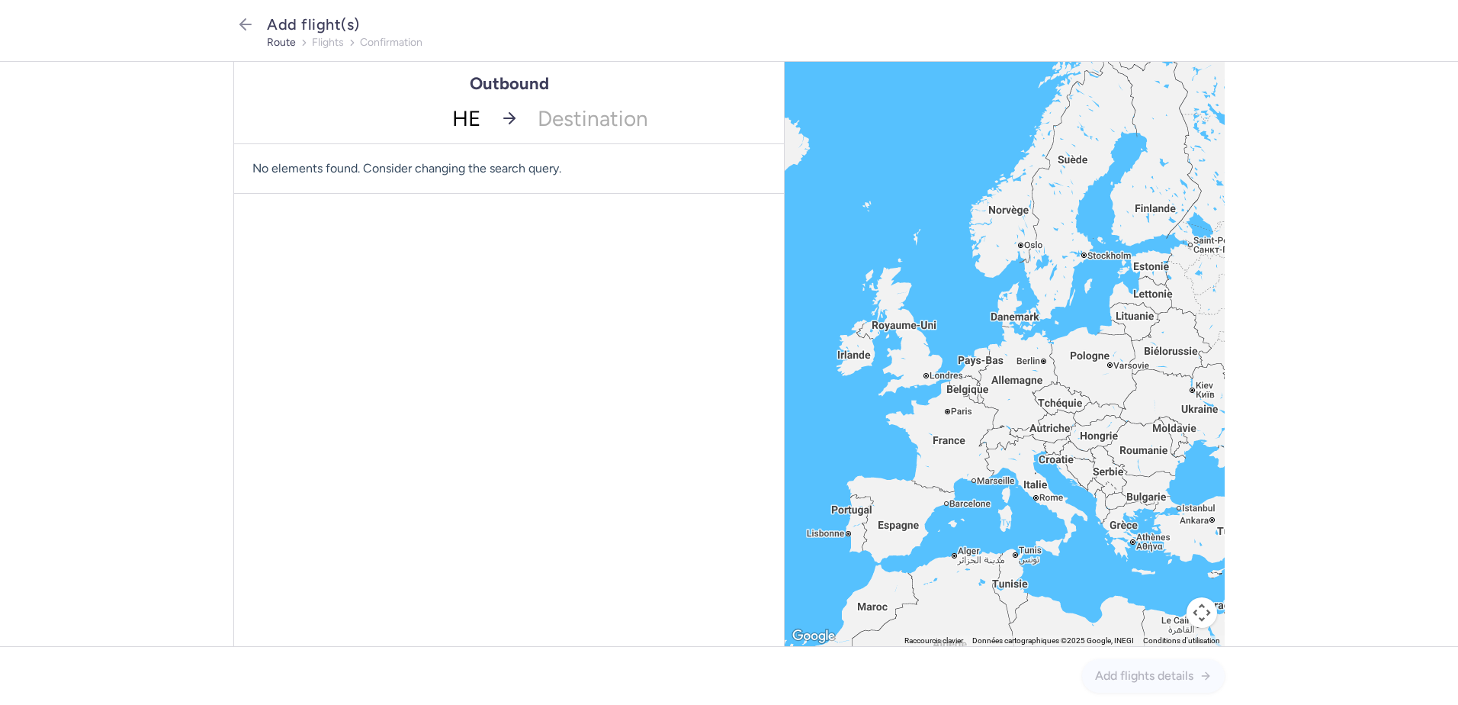
type input "HER"
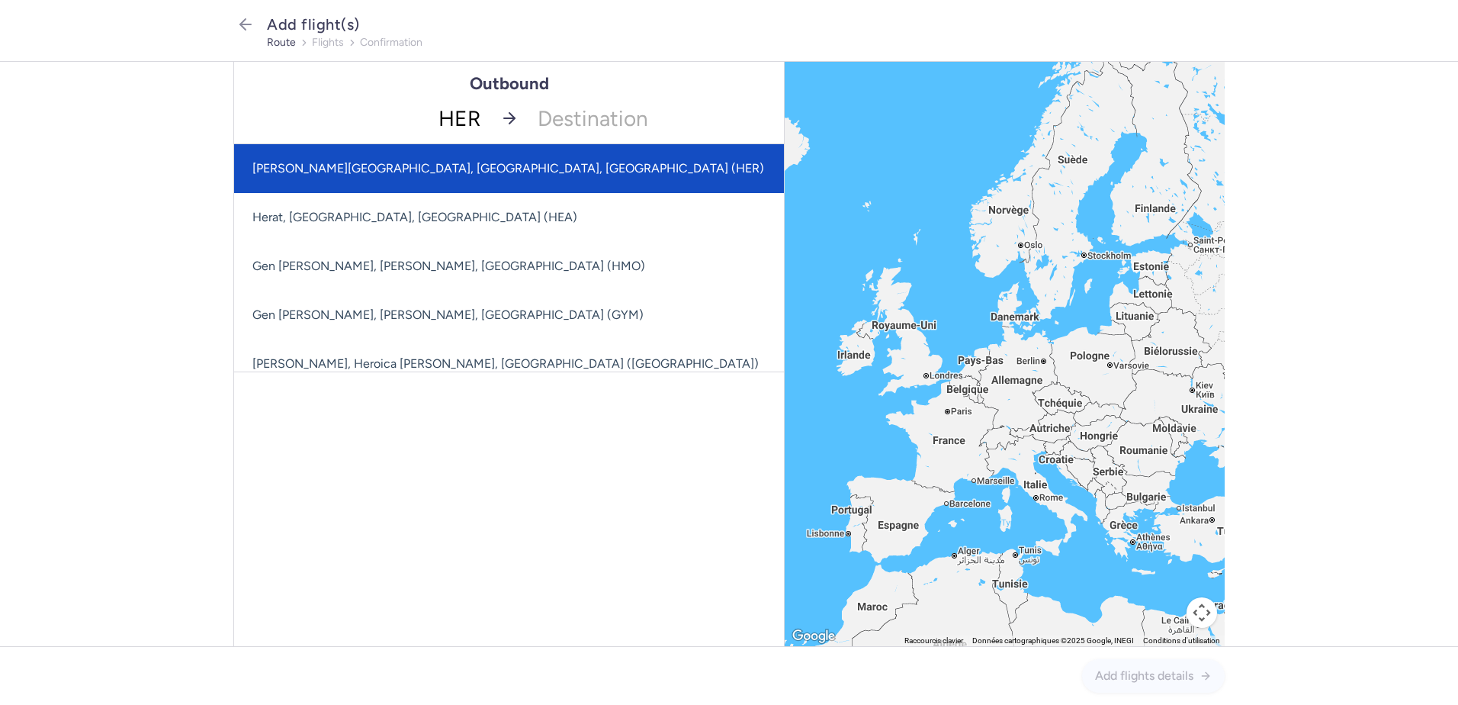
click at [458, 175] on span "[PERSON_NAME][GEOGRAPHIC_DATA], [GEOGRAPHIC_DATA], [GEOGRAPHIC_DATA] (HER)" at bounding box center [508, 168] width 512 height 14
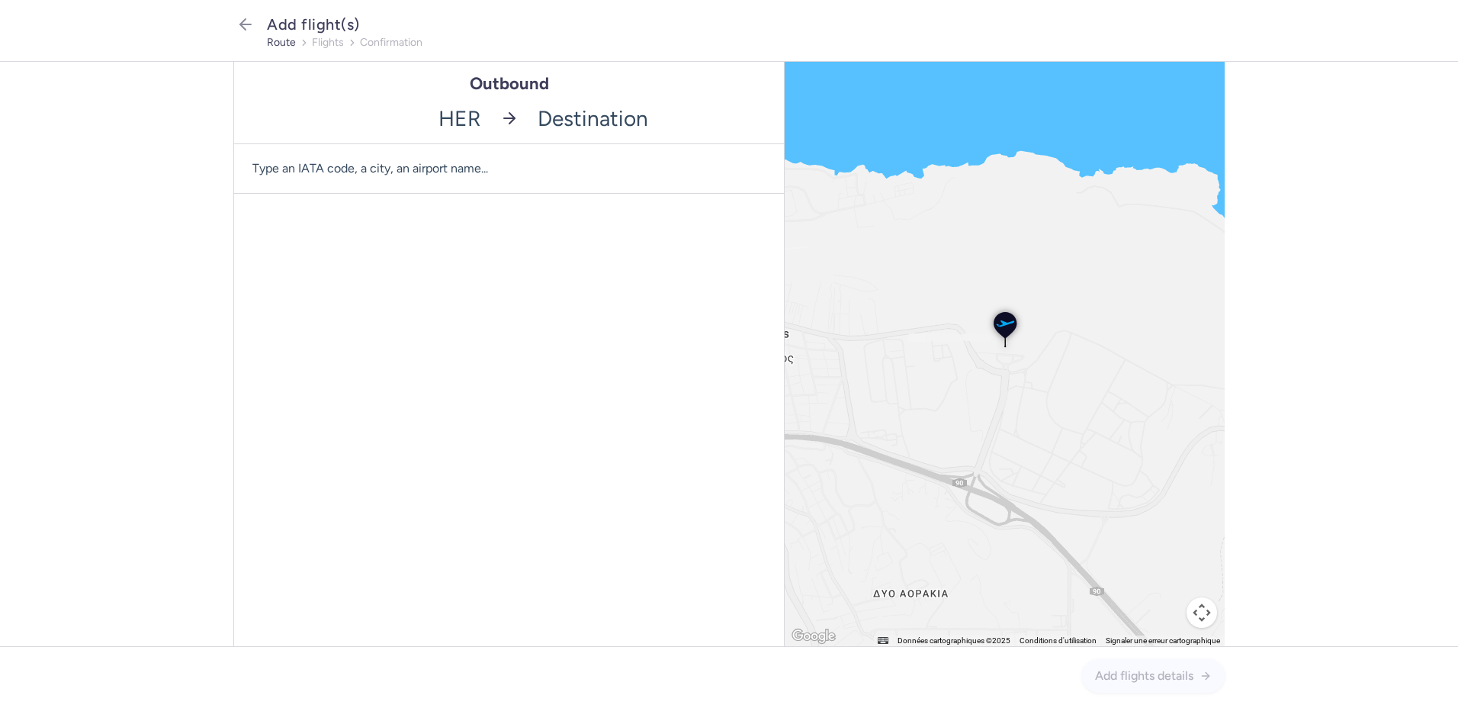
click at [607, 109] on input "-searchbox" at bounding box center [657, 118] width 256 height 50
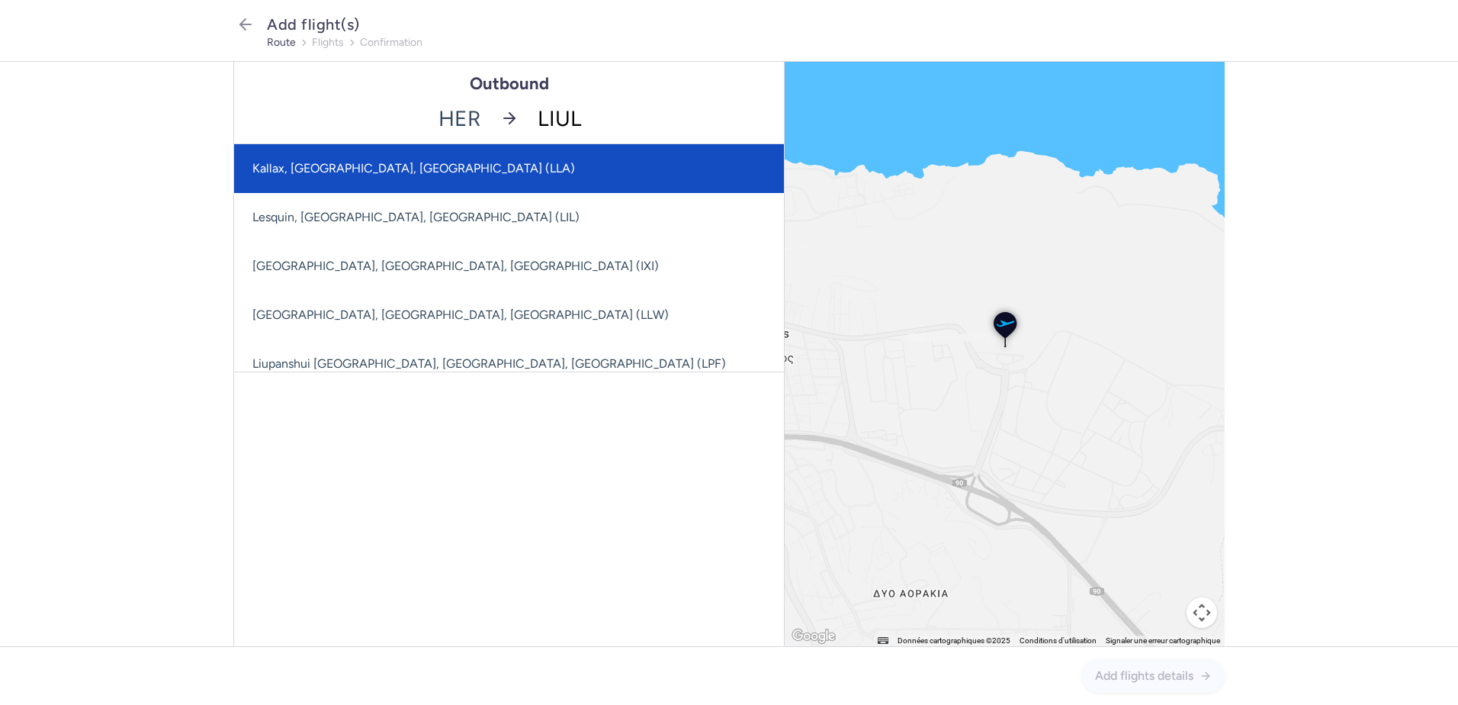
type input "LIL"
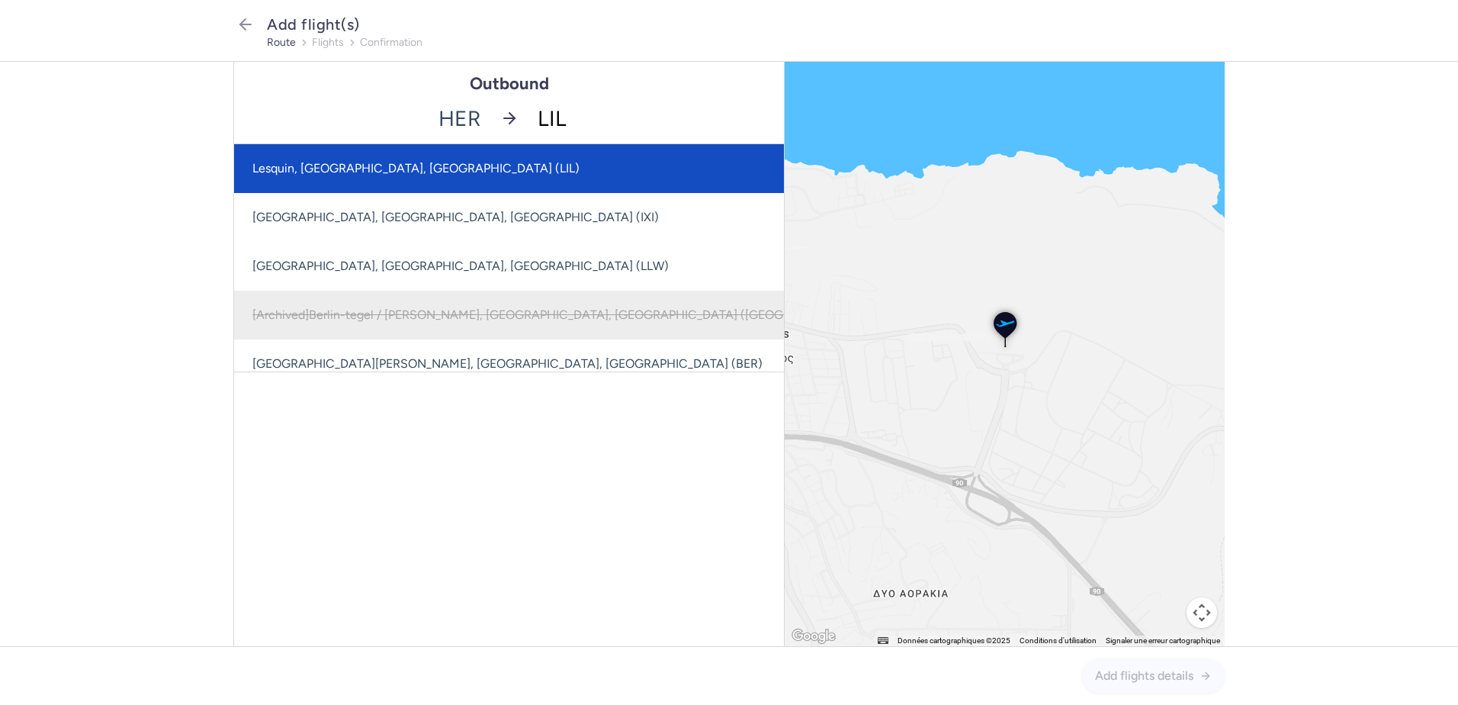
click at [488, 155] on span "Lesquin, [GEOGRAPHIC_DATA], [GEOGRAPHIC_DATA] (LIL)" at bounding box center [562, 168] width 657 height 49
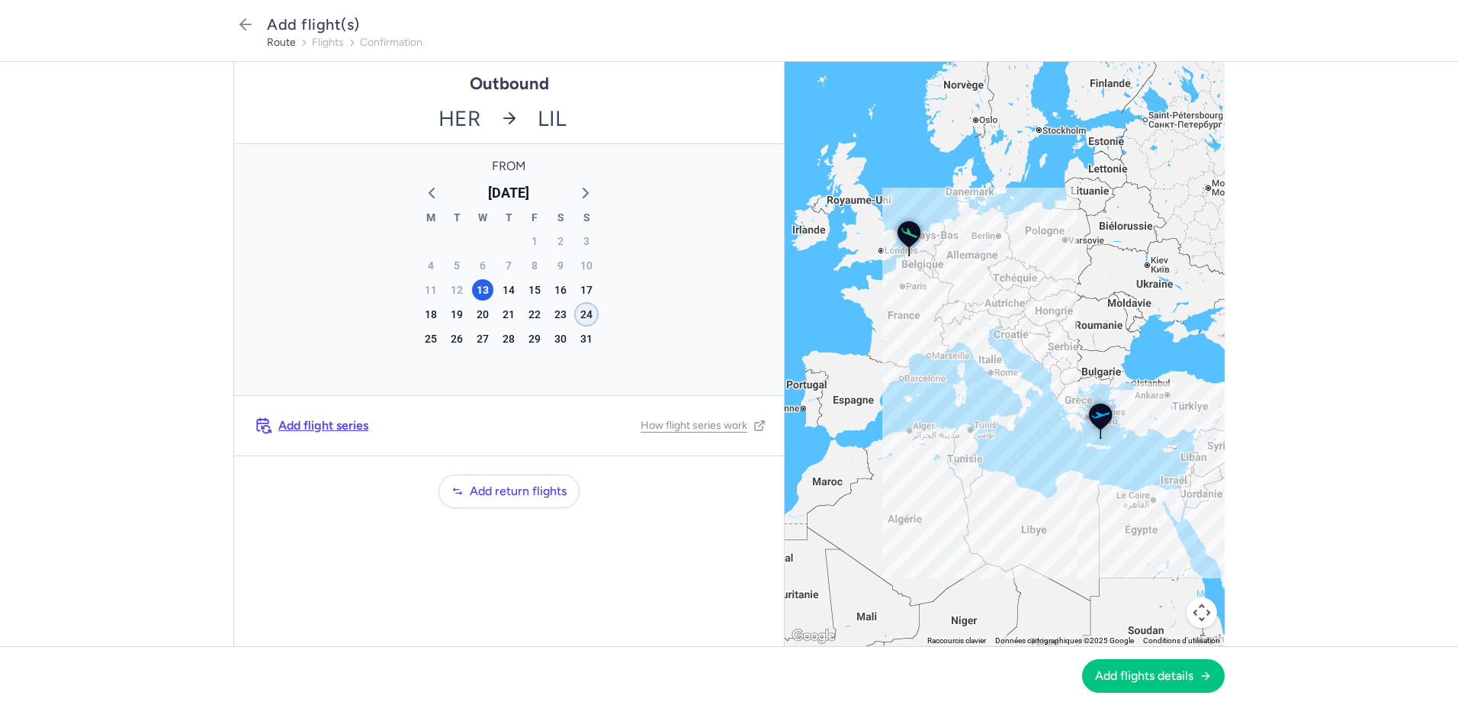
click at [584, 312] on div "24" at bounding box center [586, 314] width 21 height 21
click at [1140, 677] on span "Add flights details" at bounding box center [1144, 675] width 98 height 14
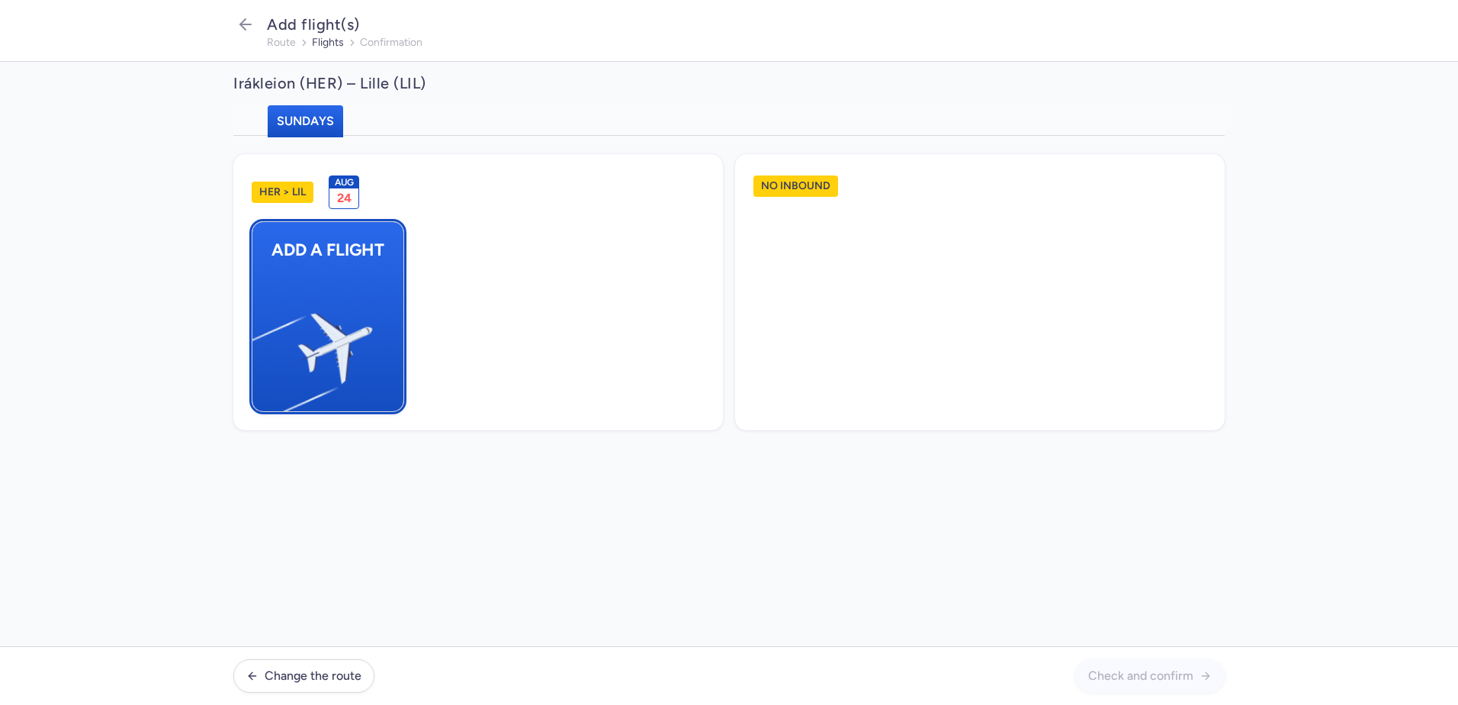
click at [346, 345] on img "button" at bounding box center [260, 341] width 258 height 236
select select "23"
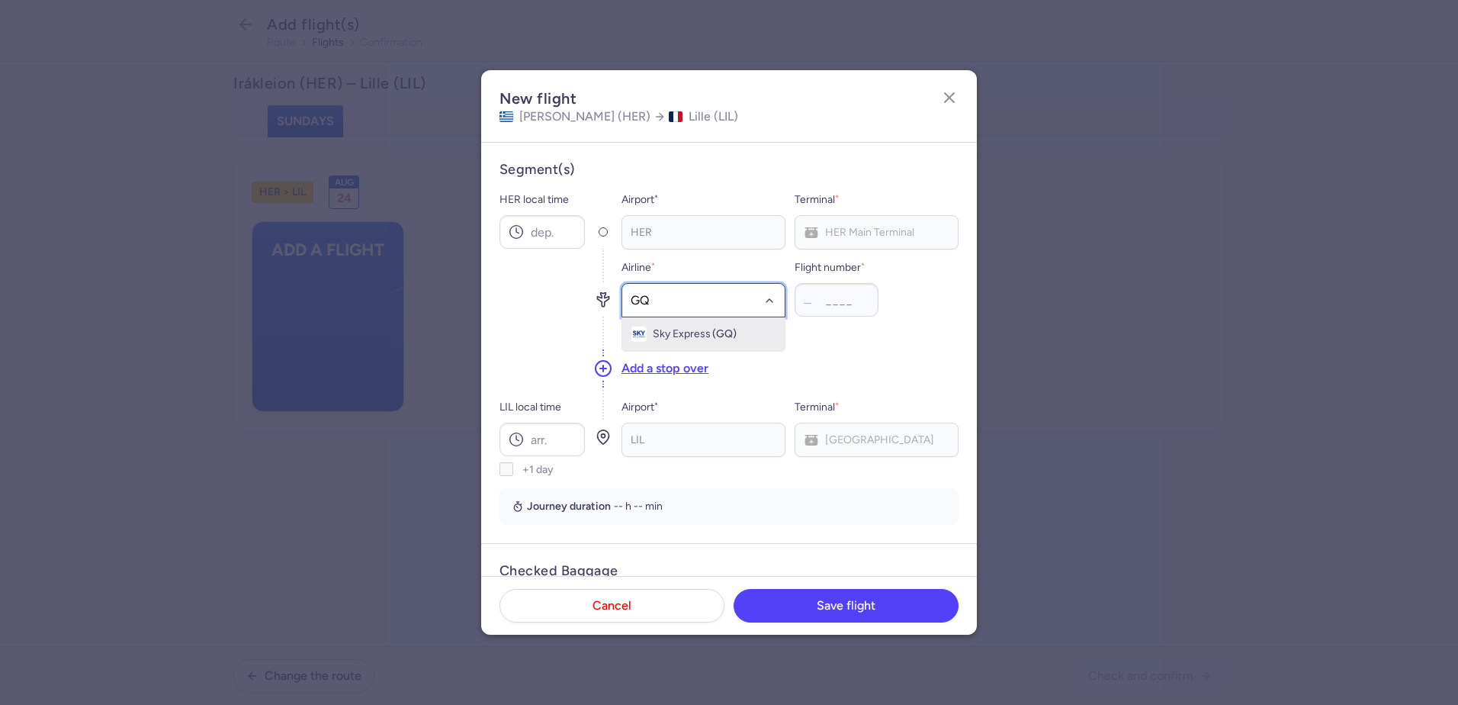
type input "GQ"
click at [813, 304] on div "__" at bounding box center [811, 299] width 15 height 15
click at [673, 333] on span "Sky Express" at bounding box center [682, 334] width 58 height 12
type input "980"
click at [540, 230] on input "HER local time" at bounding box center [542, 232] width 85 height 34
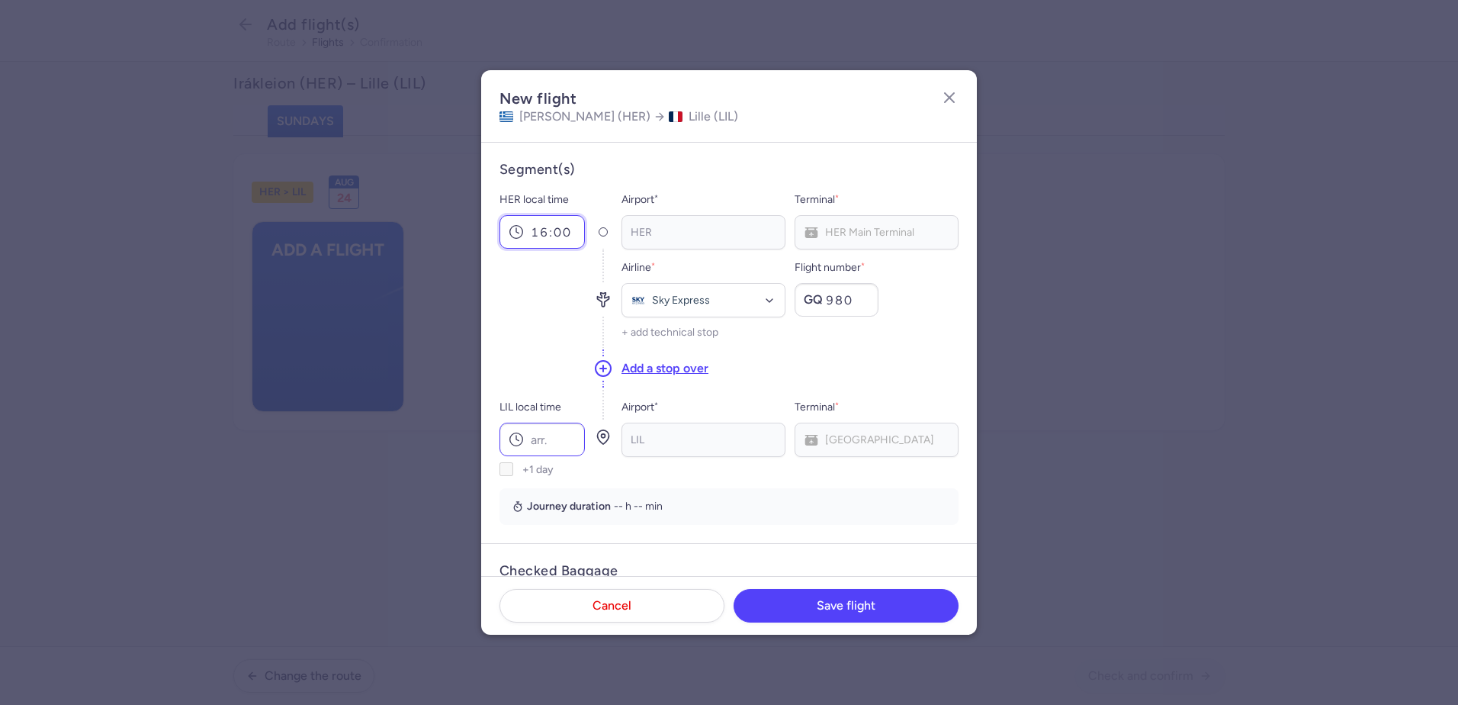
type input "16:00"
click at [552, 452] on input "LIL local time" at bounding box center [542, 440] width 85 height 34
type input "18:35"
click at [618, 504] on time "3 hr, 35 min" at bounding box center [641, 506] width 55 height 15
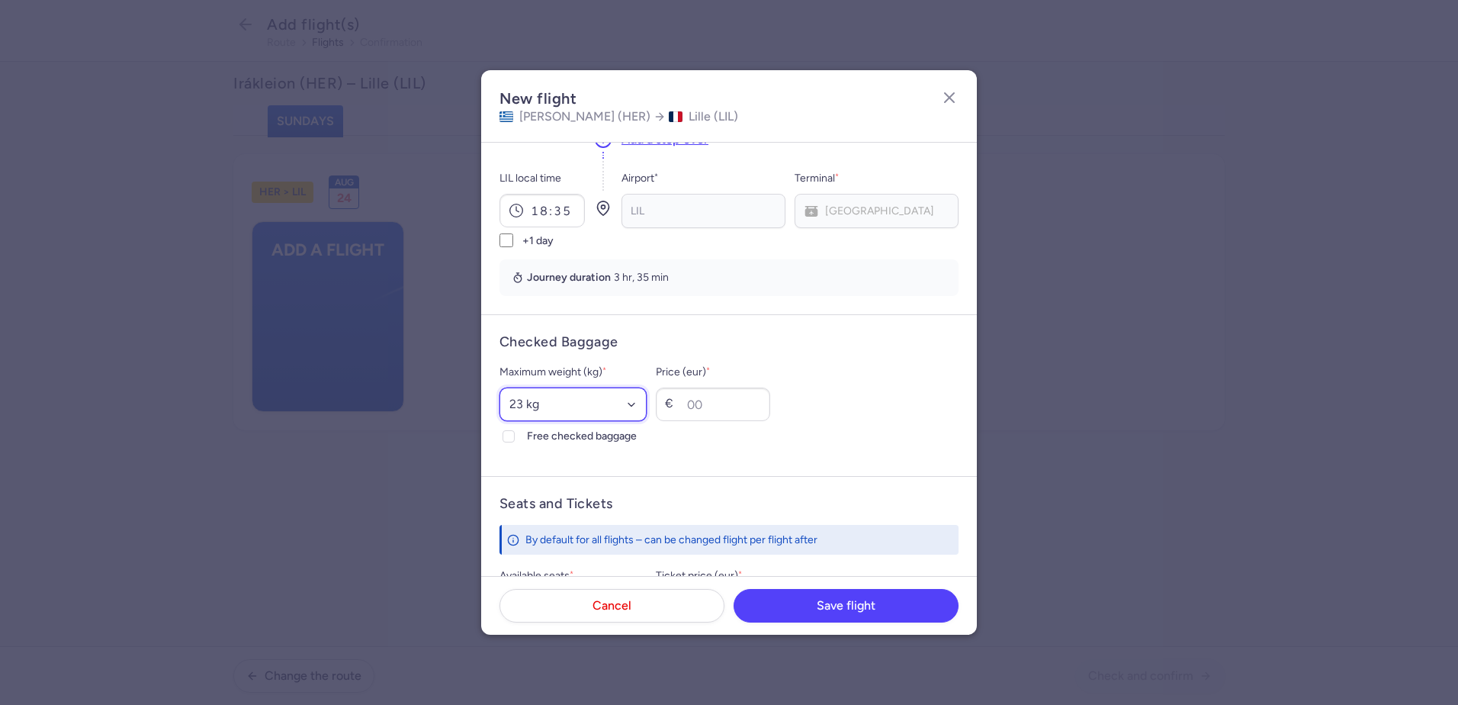
click at [593, 397] on select "Select an option 15 kg 16 kg 17 kg 18 kg 19 kg 20 kg 21 kg 22 kg 23 kg 24 kg 25…" at bounding box center [573, 404] width 147 height 34
select select "20"
click at [500, 387] on select "Select an option 15 kg 16 kg 17 kg 18 kg 19 kg 20 kg 21 kg 22 kg 23 kg 24 kg 25…" at bounding box center [573, 404] width 147 height 34
click at [738, 401] on input "Price (eur) *" at bounding box center [713, 404] width 114 height 34
click at [508, 440] on icon at bounding box center [508, 436] width 9 height 9
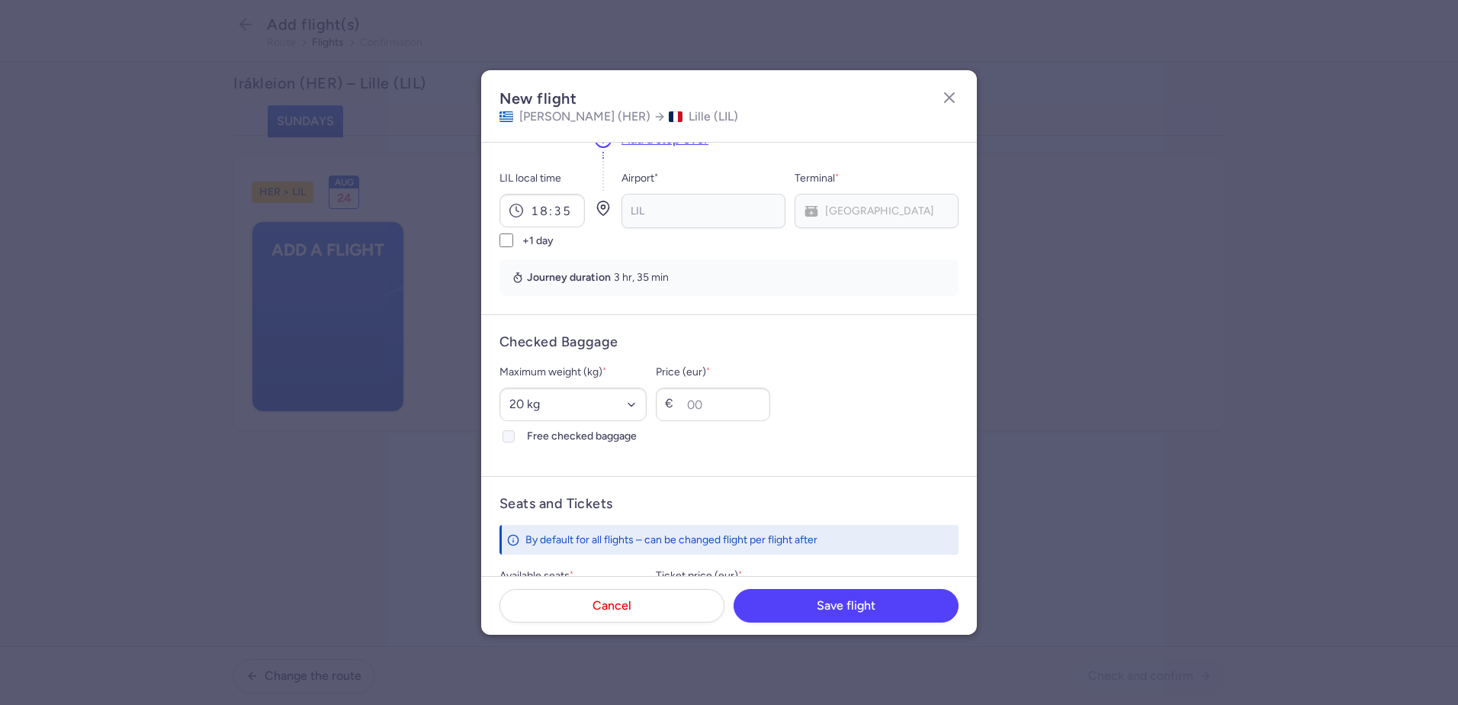
click at [508, 440] on input "Free checked baggage" at bounding box center [509, 436] width 12 height 12
checkbox input "true"
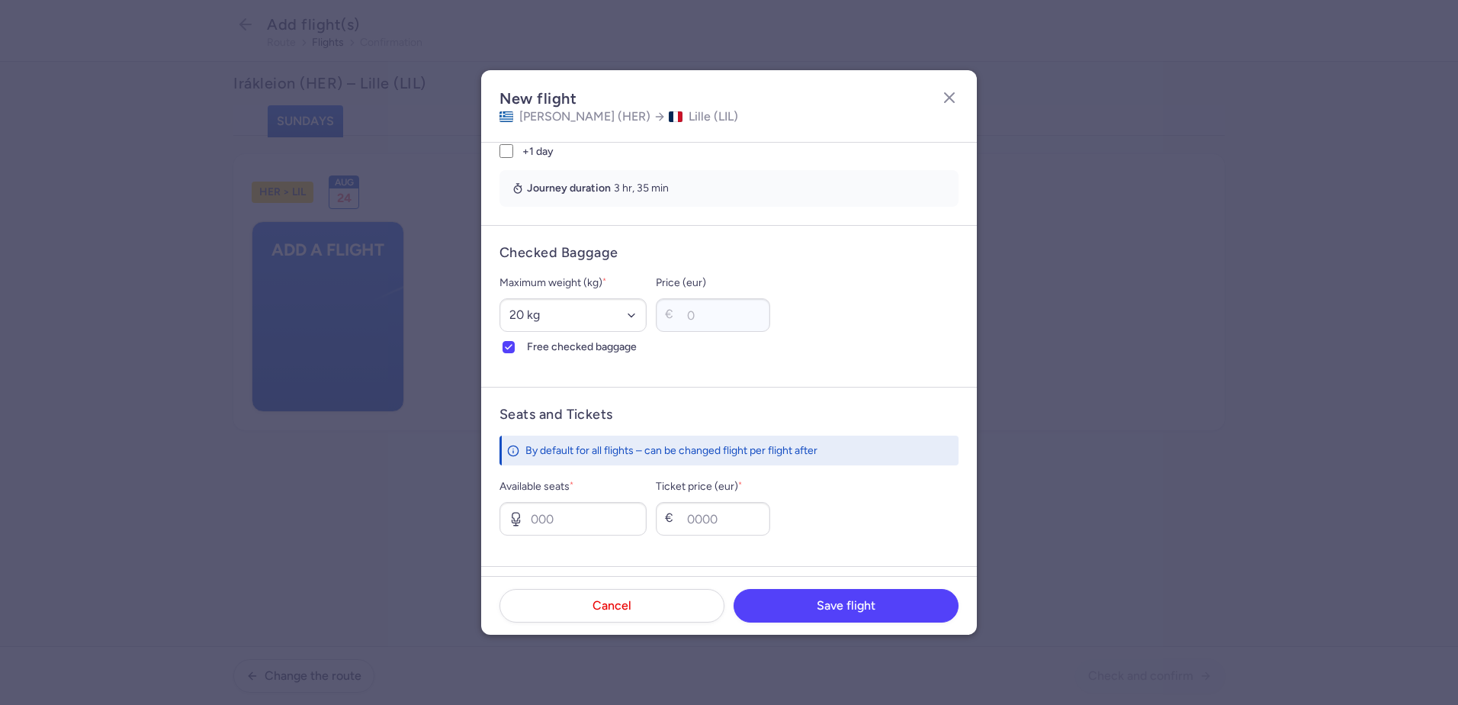
scroll to position [458, 0]
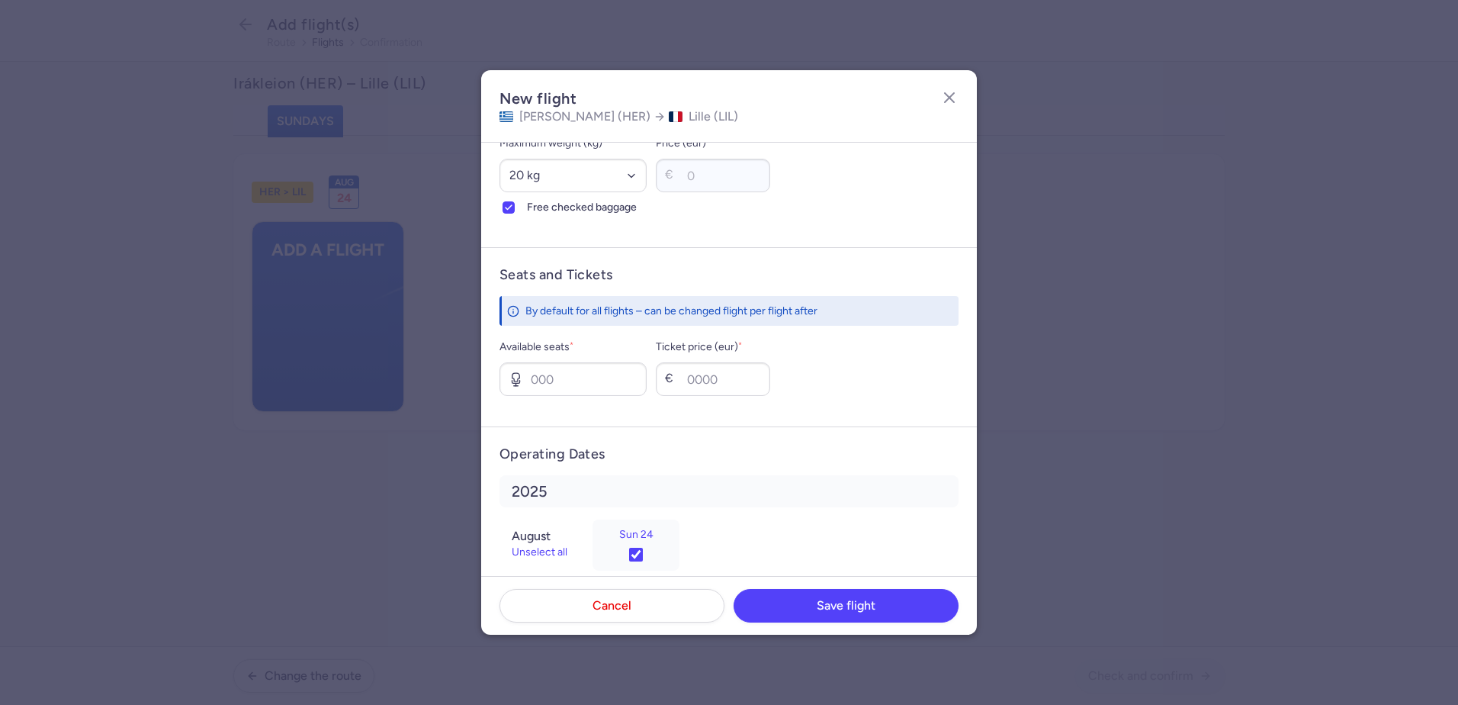
click at [540, 357] on div "Available seats *" at bounding box center [573, 367] width 147 height 58
click at [539, 387] on input "Available seats *" at bounding box center [573, 379] width 147 height 34
type input "4"
click at [700, 468] on section "Operating Dates [DATE] Unselect all Sun 24" at bounding box center [729, 507] width 459 height 124
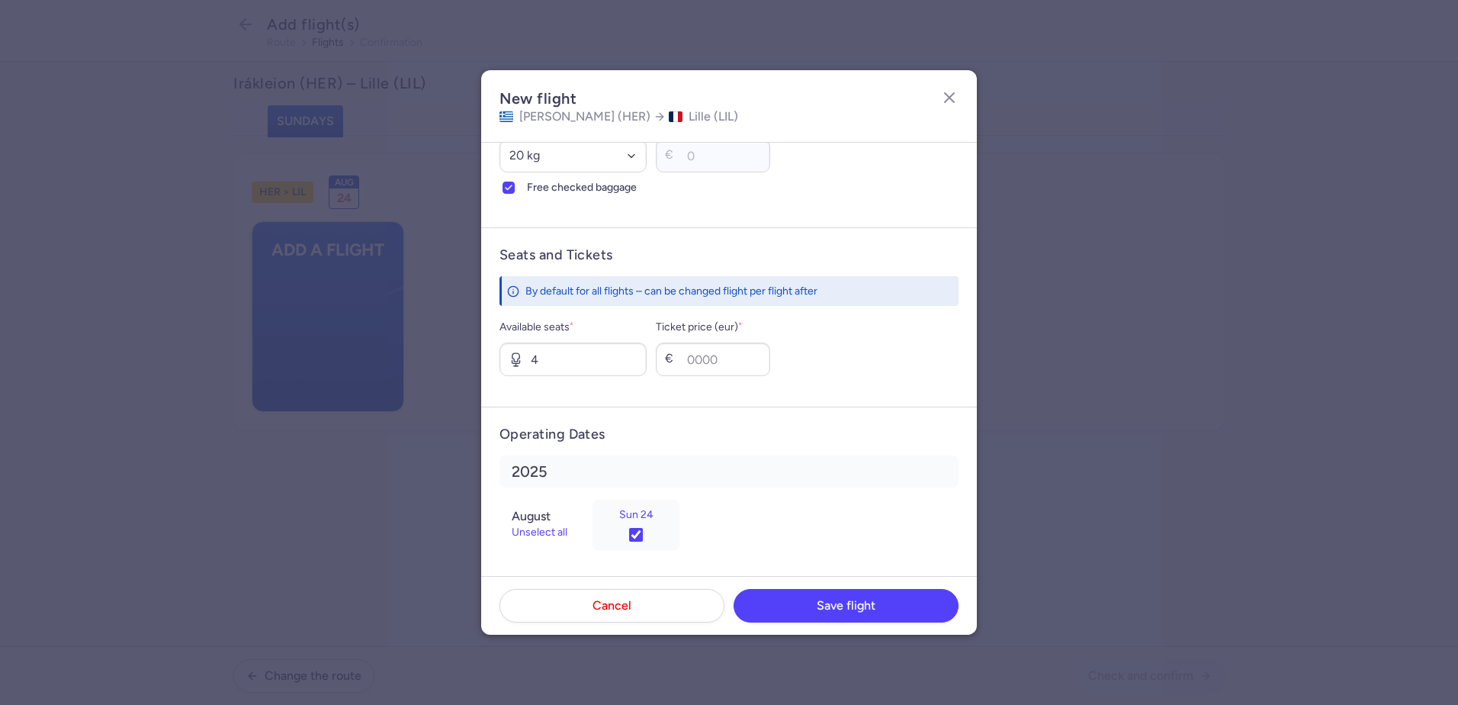
scroll to position [483, 0]
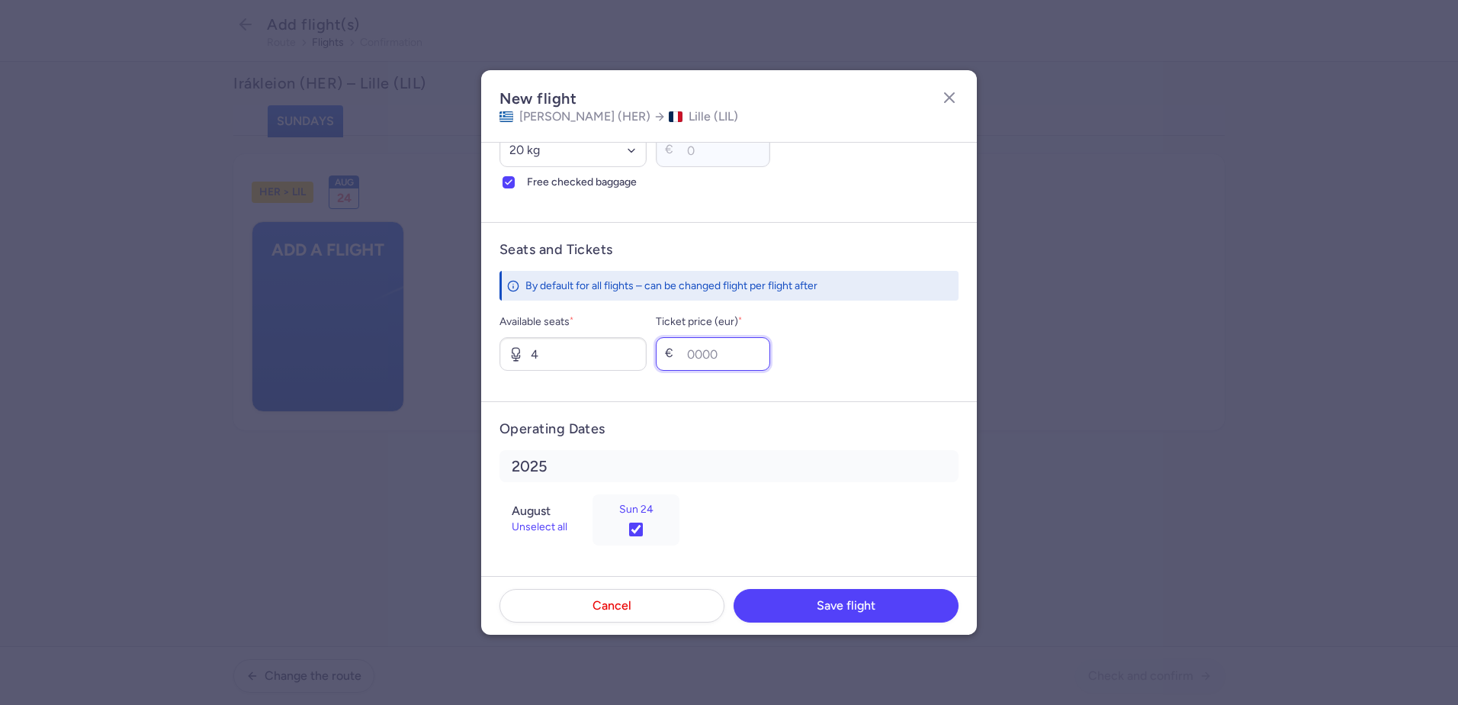
click at [750, 359] on input "Ticket price (eur) *" at bounding box center [713, 354] width 114 height 34
type input "190"
click at [871, 609] on span "Save flight" at bounding box center [846, 605] width 59 height 14
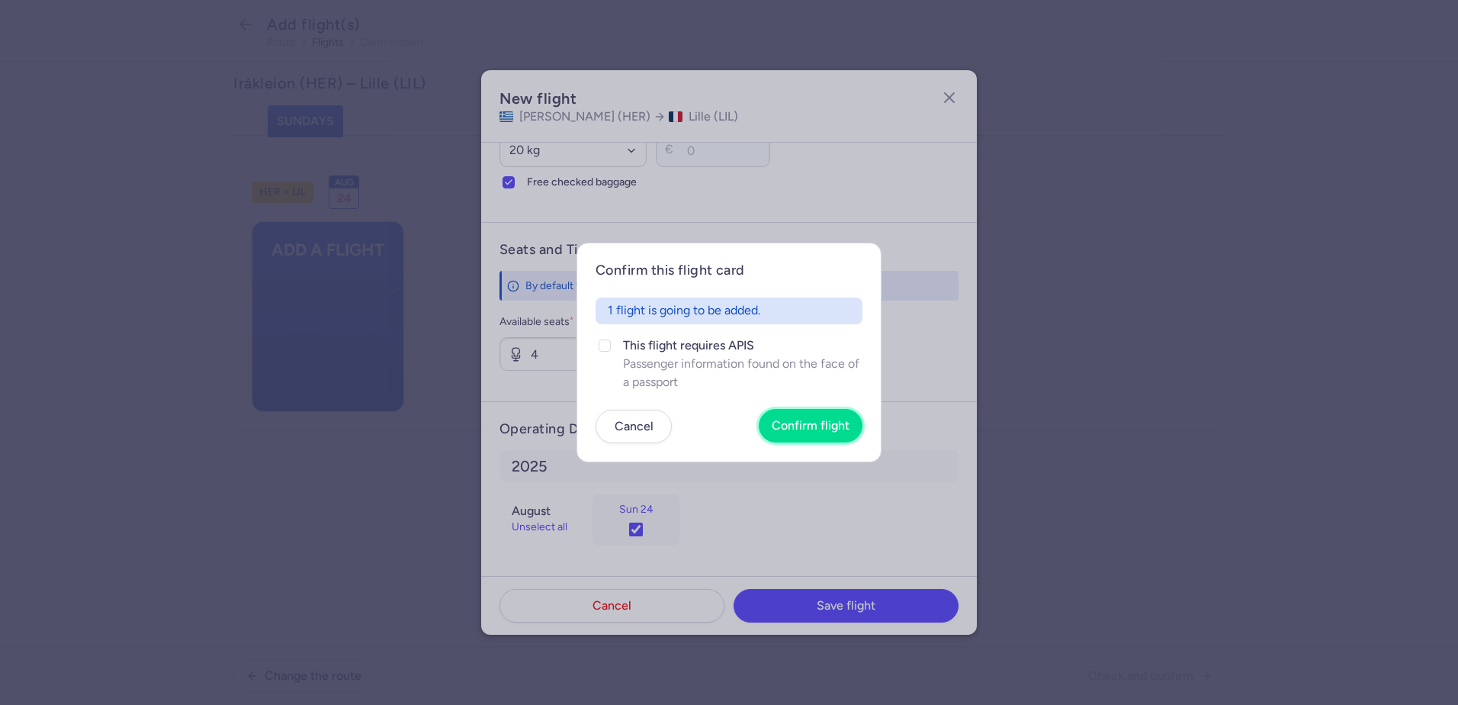
click at [848, 436] on button "Confirm flight" at bounding box center [811, 426] width 104 height 34
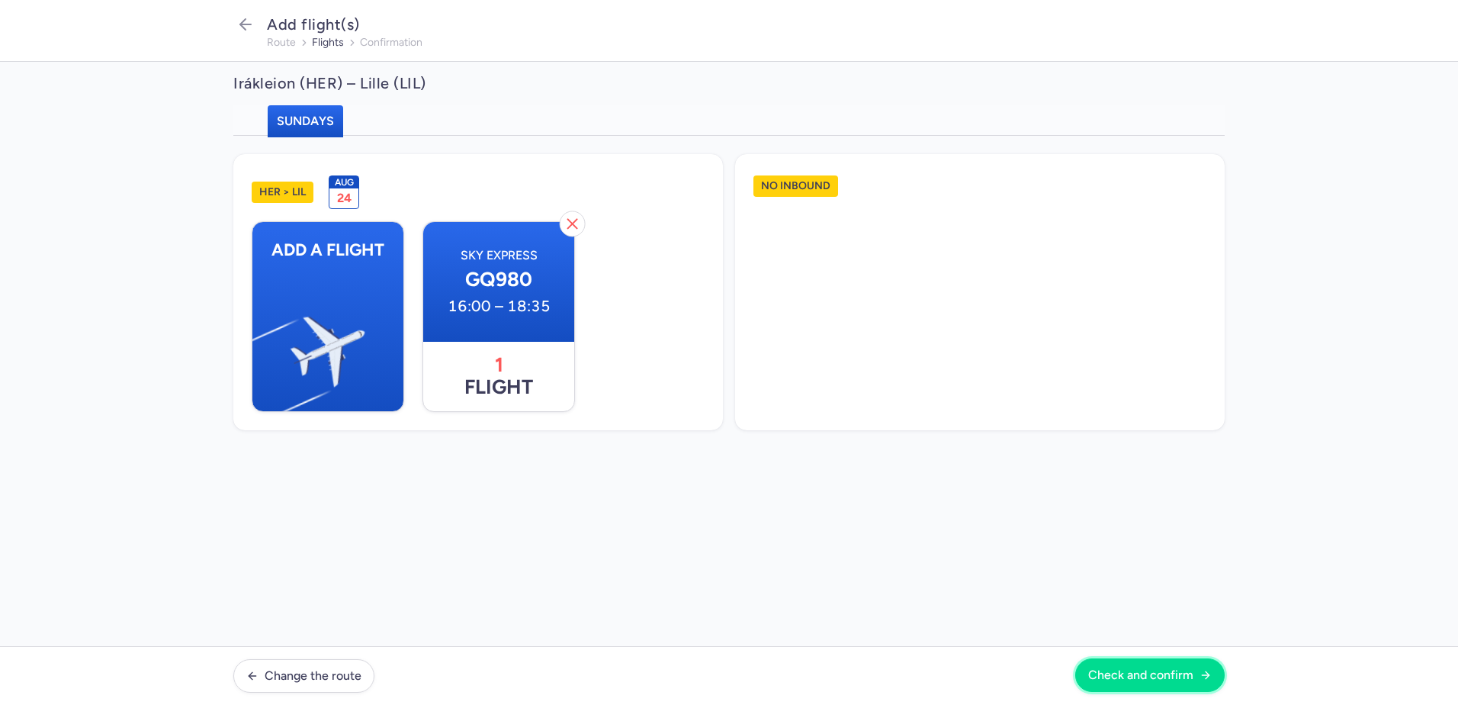
click at [1126, 676] on span "Check and confirm" at bounding box center [1140, 675] width 105 height 14
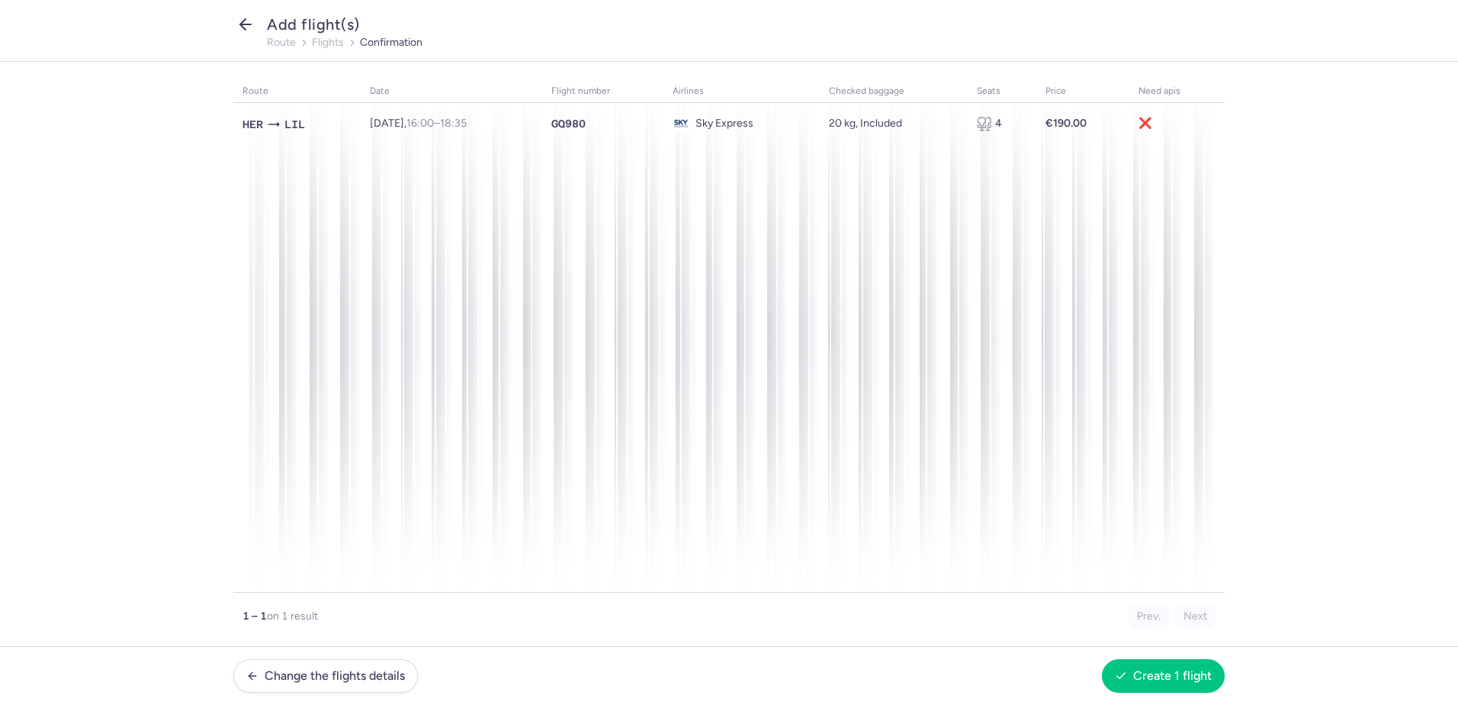
click at [249, 21] on icon "button" at bounding box center [245, 24] width 18 height 18
click at [1171, 687] on button "Create 1 flight" at bounding box center [1163, 675] width 123 height 34
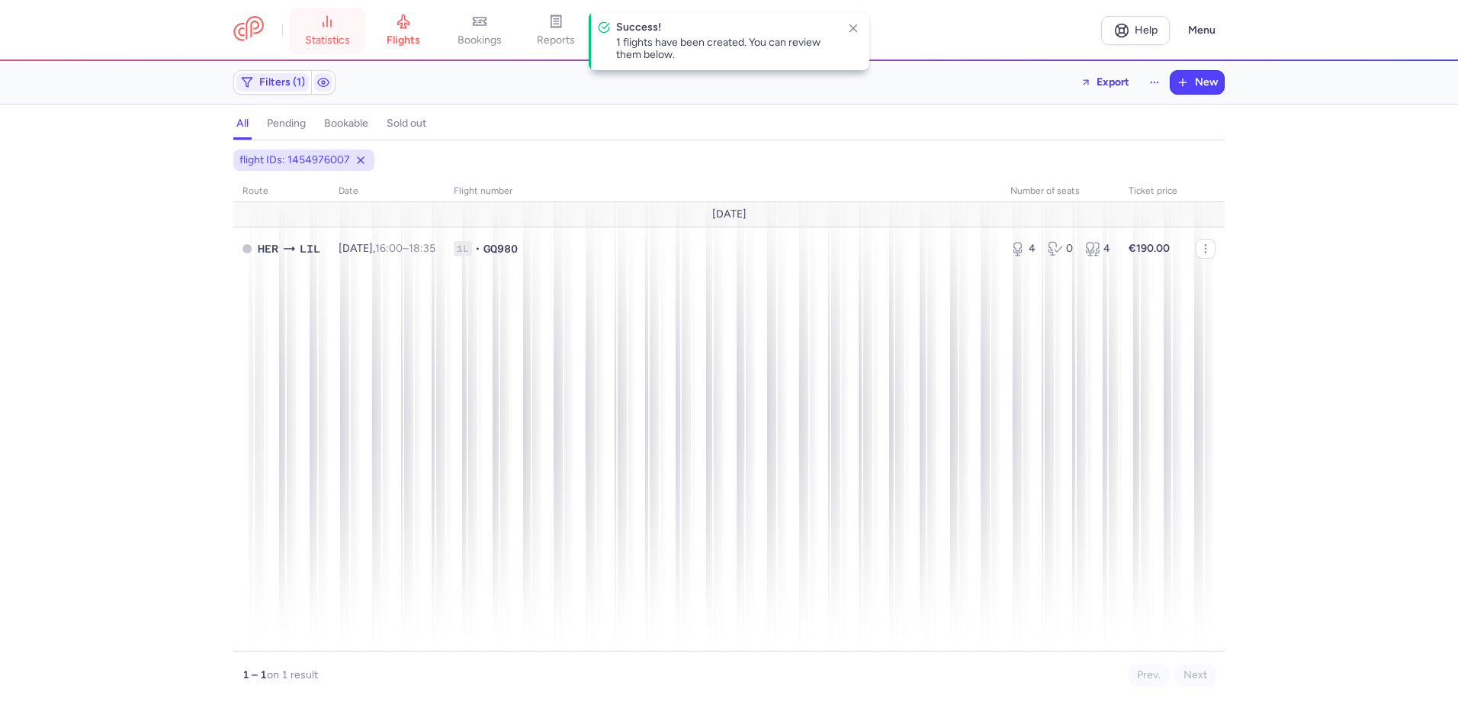
click at [355, 34] on link "statistics" at bounding box center [327, 31] width 76 height 34
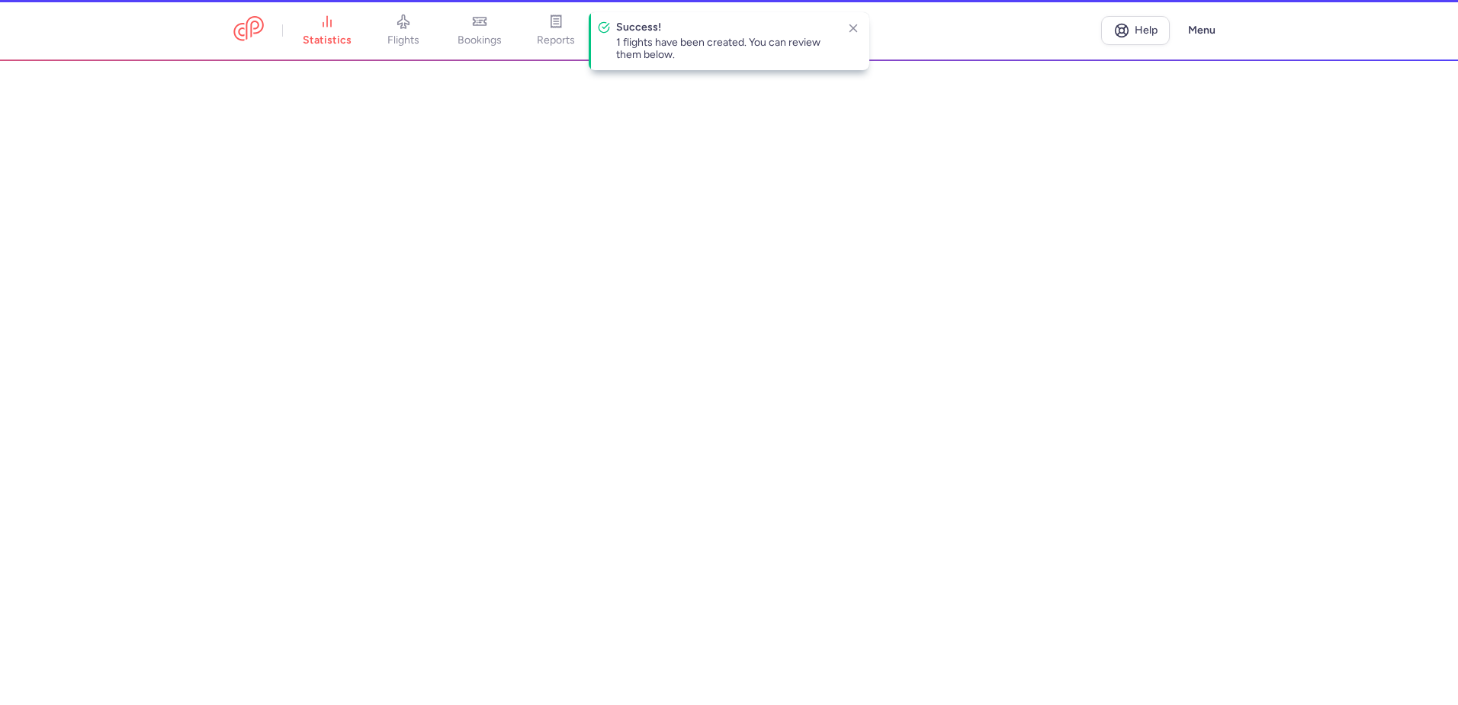
click at [442, 34] on li "flights" at bounding box center [480, 31] width 76 height 34
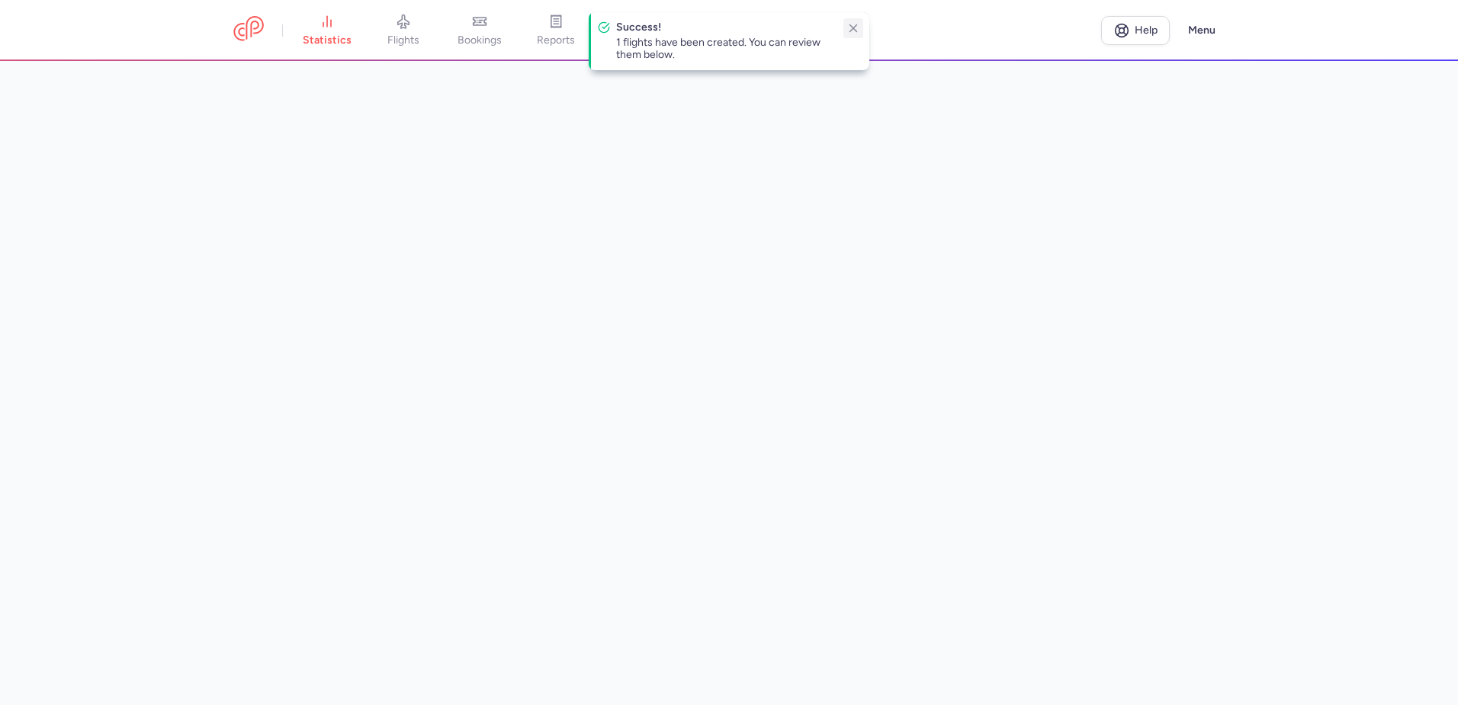
click at [853, 32] on icon "button" at bounding box center [854, 28] width 14 height 14
click at [394, 24] on link "flights" at bounding box center [403, 31] width 76 height 34
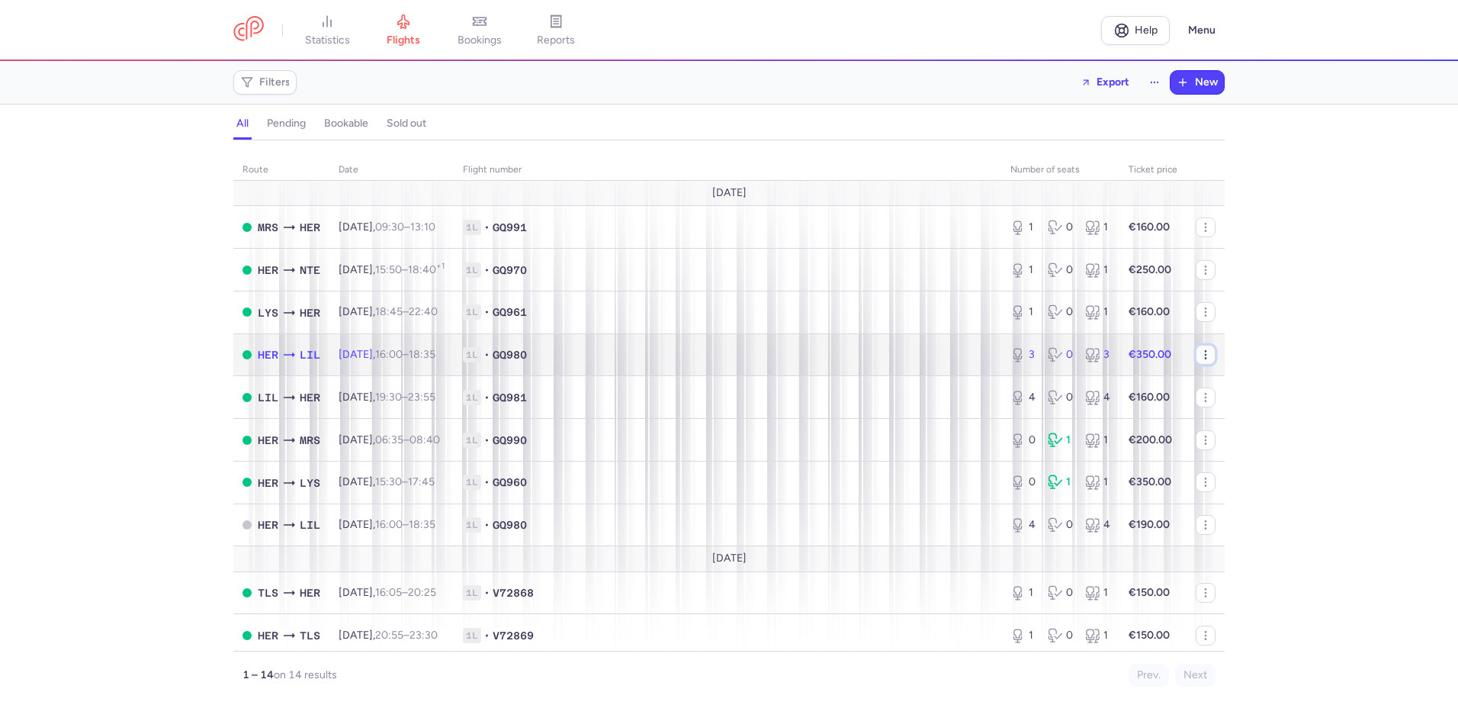
click at [1200, 358] on icon "button" at bounding box center [1206, 355] width 12 height 12
click at [1129, 357] on strong "€350.00" at bounding box center [1150, 354] width 43 height 13
click at [481, 348] on span "1L" at bounding box center [472, 354] width 18 height 15
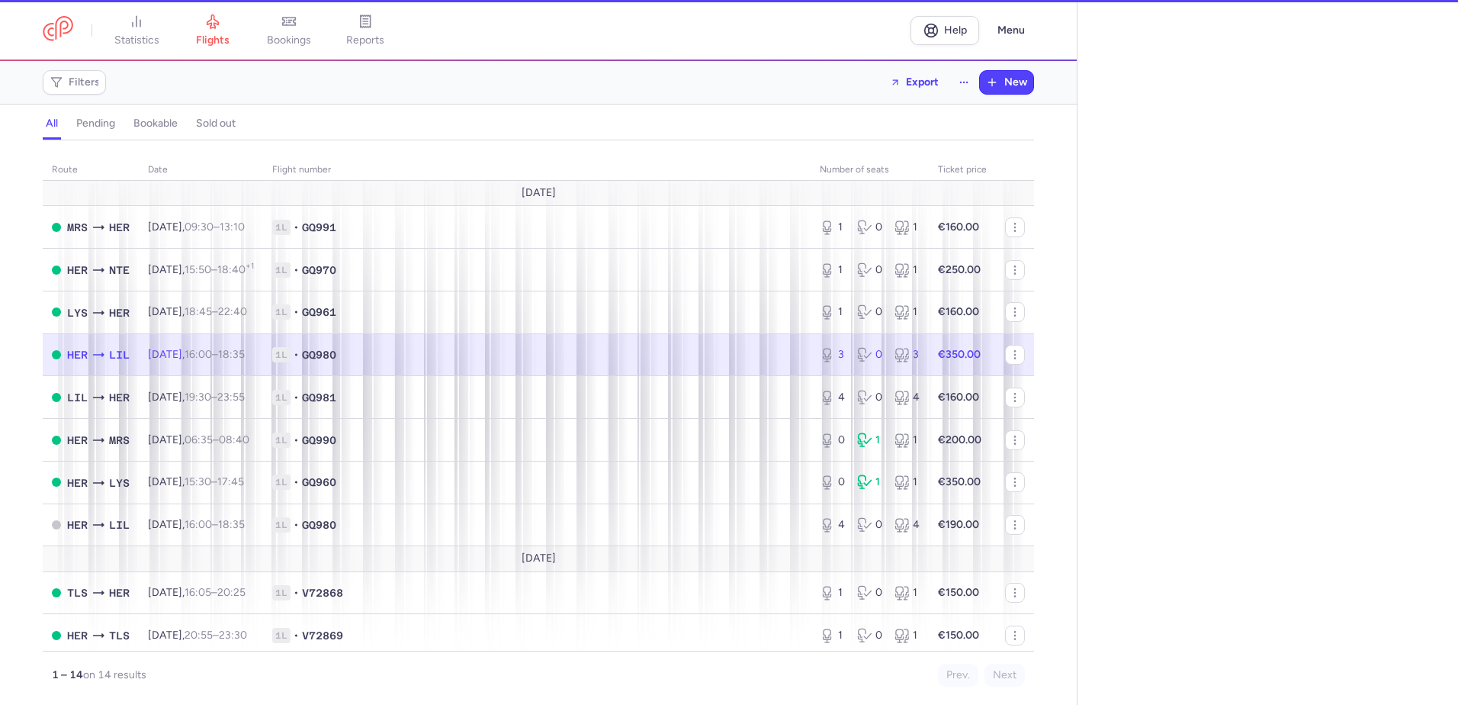
click at [500, 348] on span "1L • GQ980" at bounding box center [536, 354] width 529 height 15
select select "days"
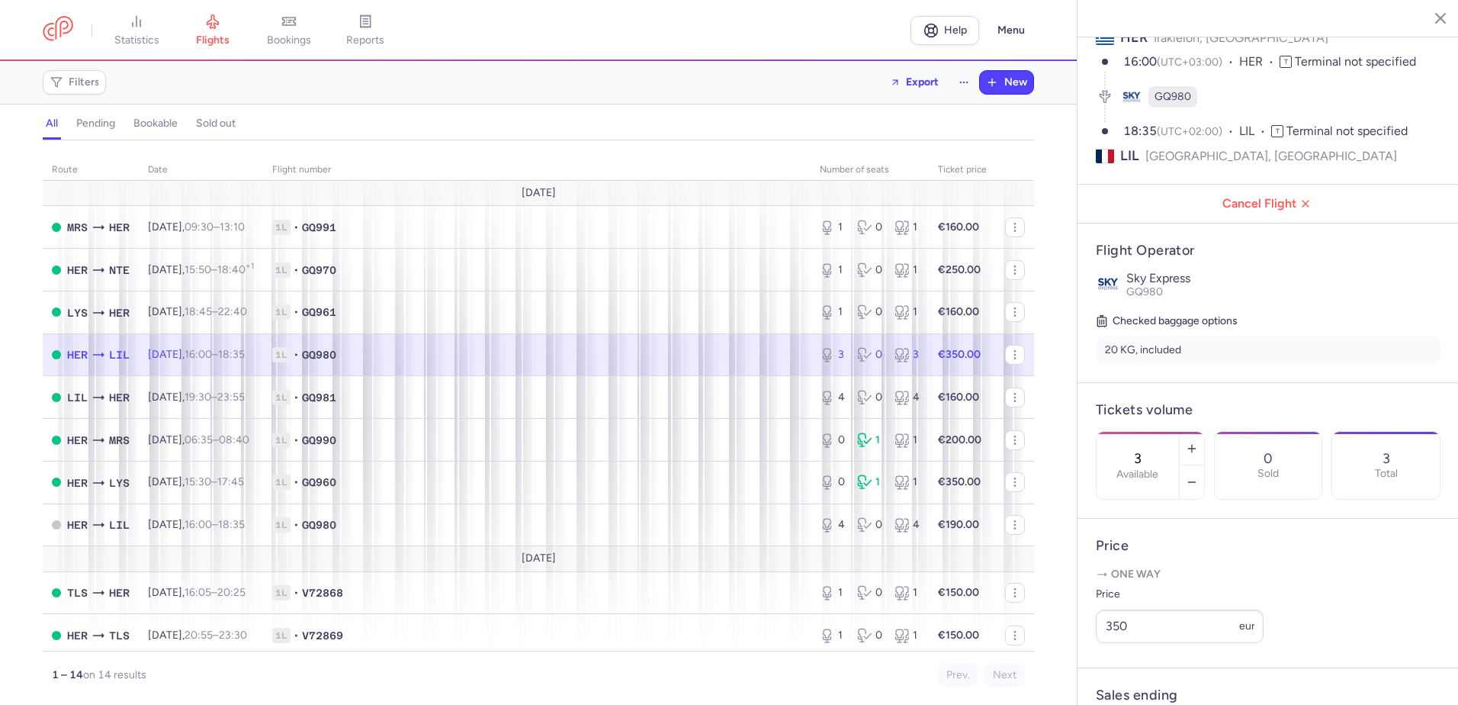
scroll to position [153, 0]
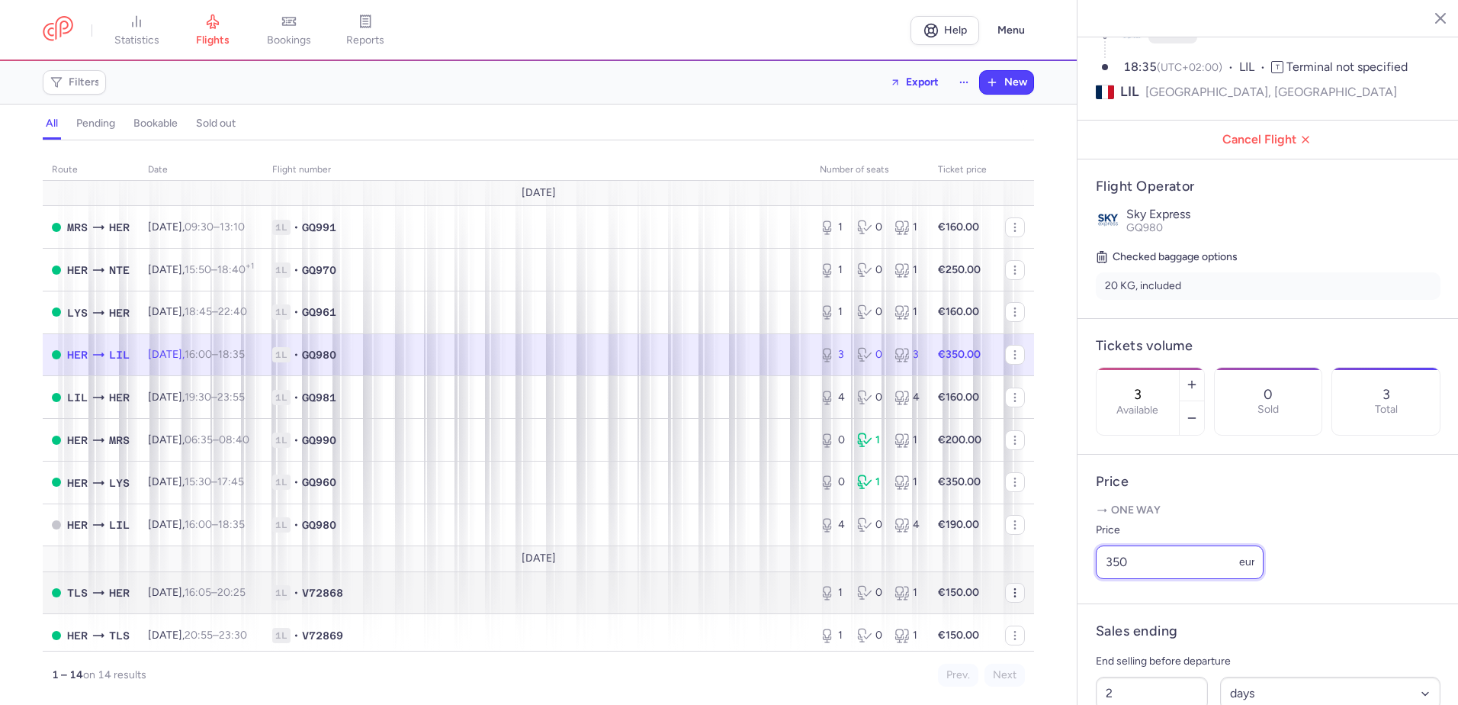
drag, startPoint x: 1179, startPoint y: 604, endPoint x: 1011, endPoint y: 593, distance: 168.9
click at [1062, 594] on div "statistics flights bookings reports Help Menu Filters Export New all pending bo…" at bounding box center [729, 352] width 1458 height 705
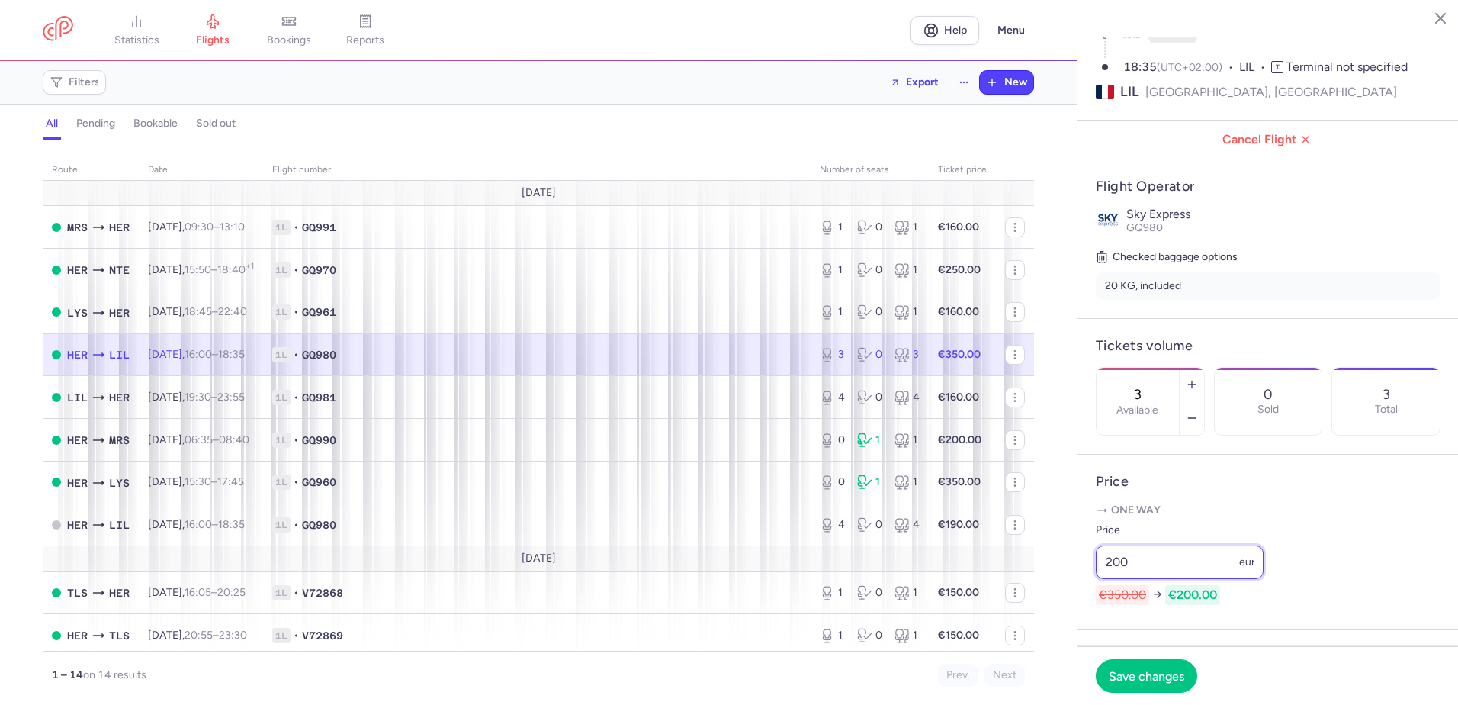
drag, startPoint x: 1143, startPoint y: 601, endPoint x: 1111, endPoint y: 603, distance: 31.4
click at [1111, 579] on input "200" at bounding box center [1180, 562] width 168 height 34
type input "200"
click at [1143, 677] on span "Save changes" at bounding box center [1147, 675] width 76 height 14
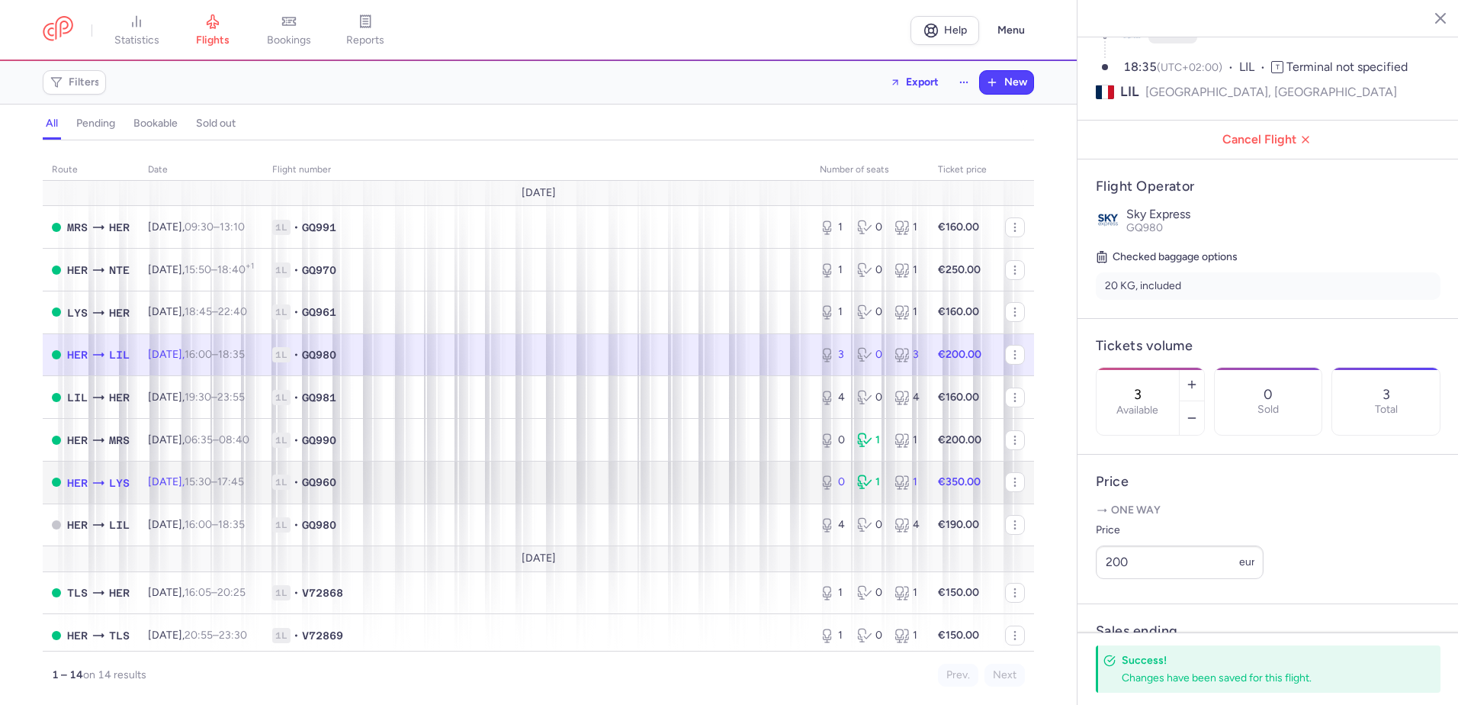
click at [464, 498] on td "1L • GQ960" at bounding box center [537, 482] width 548 height 43
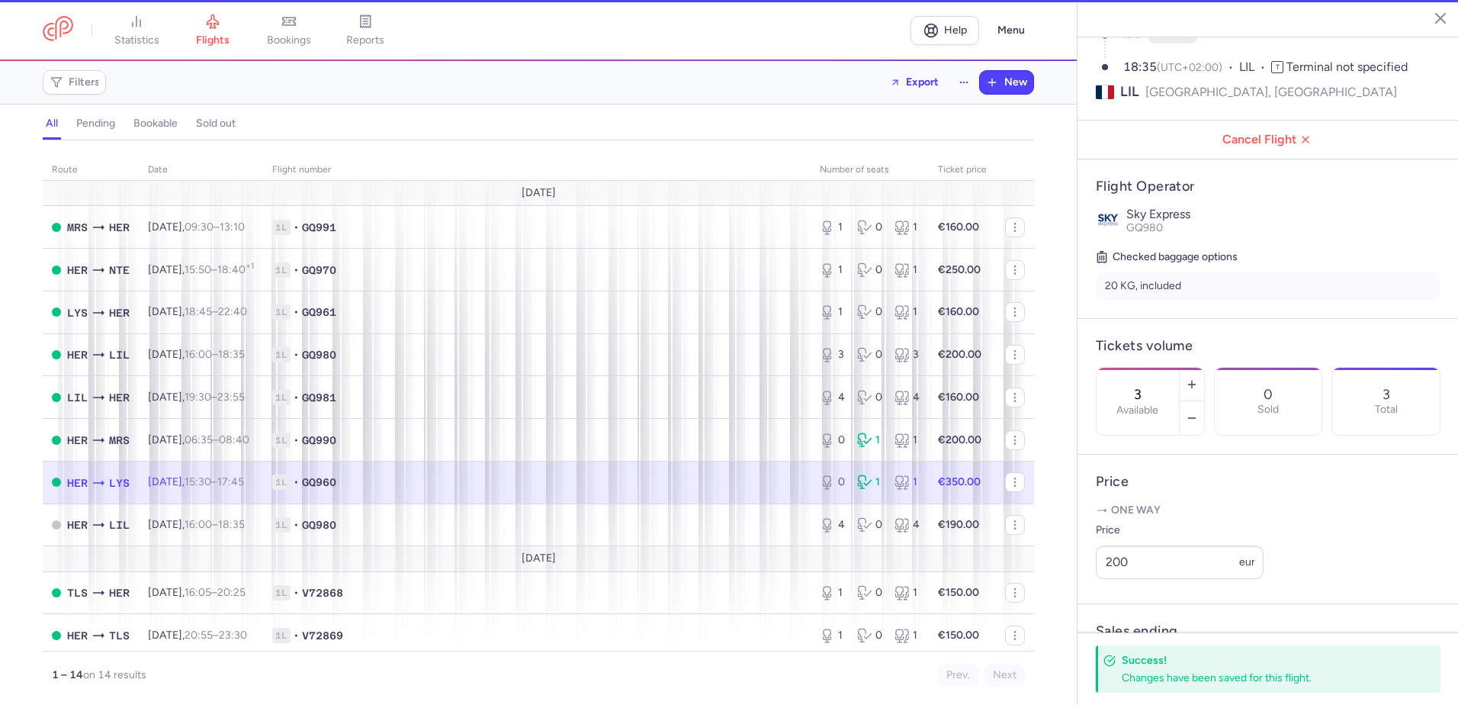
type input "0"
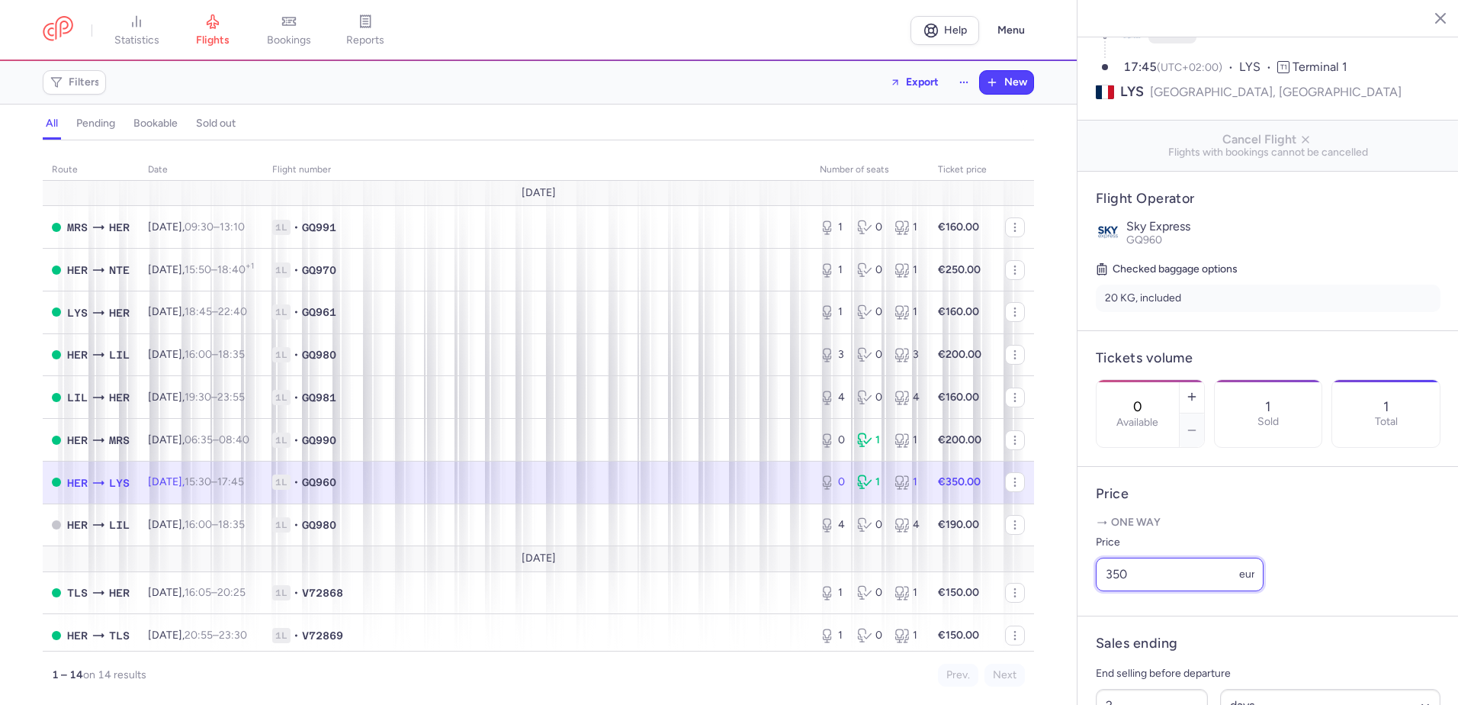
drag, startPoint x: 1166, startPoint y: 619, endPoint x: 1084, endPoint y: 615, distance: 82.4
click at [1084, 615] on article "Price One way Price 350 eur" at bounding box center [1268, 541] width 381 height 149
type input "200"
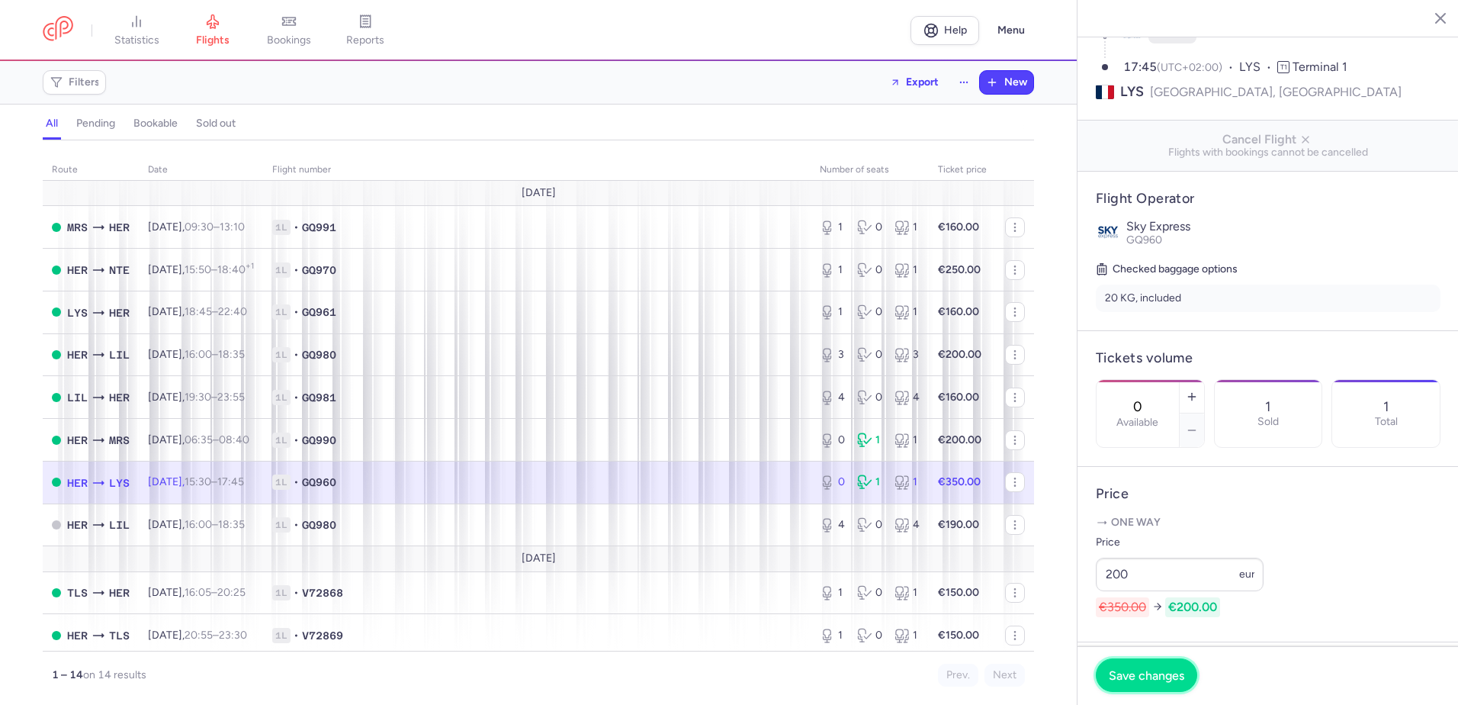
click at [1151, 681] on span "Save changes" at bounding box center [1147, 675] width 76 height 14
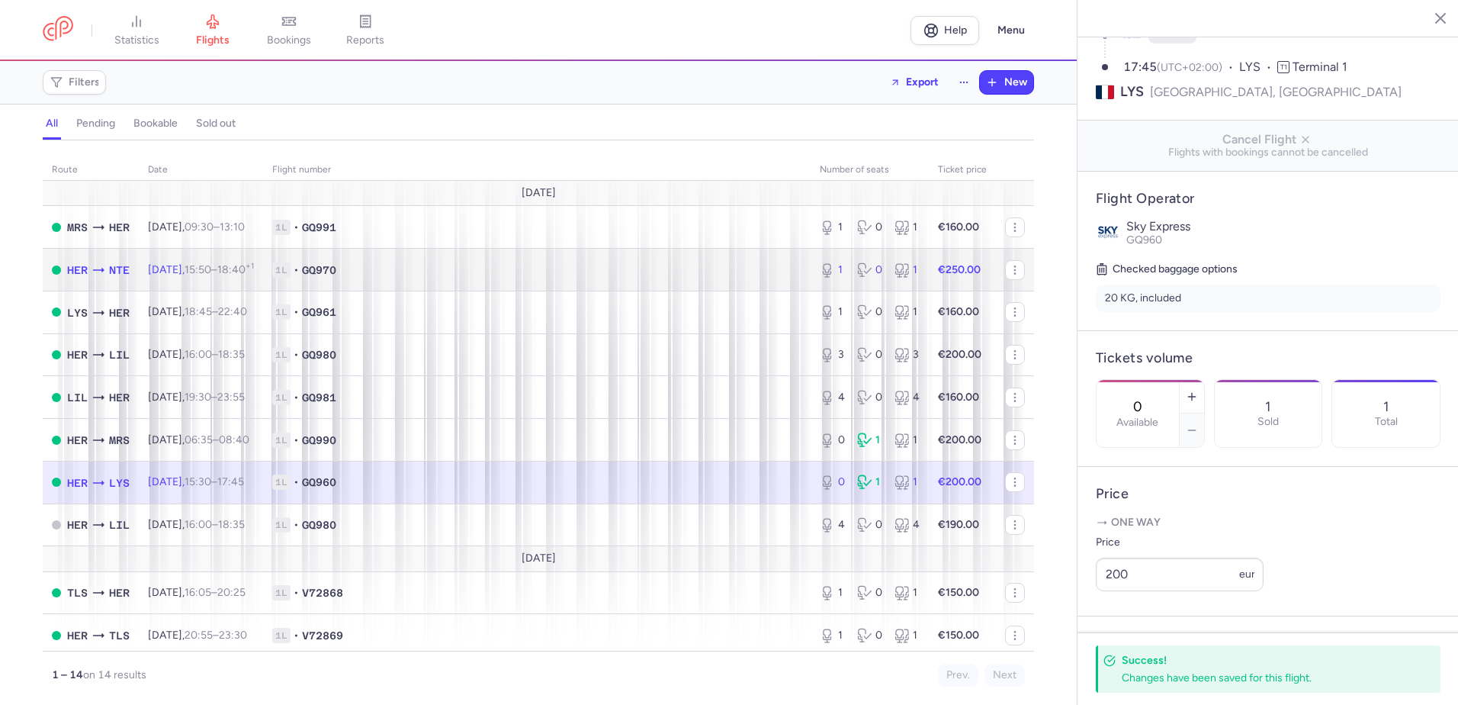
click at [946, 262] on td "€250.00" at bounding box center [962, 270] width 67 height 43
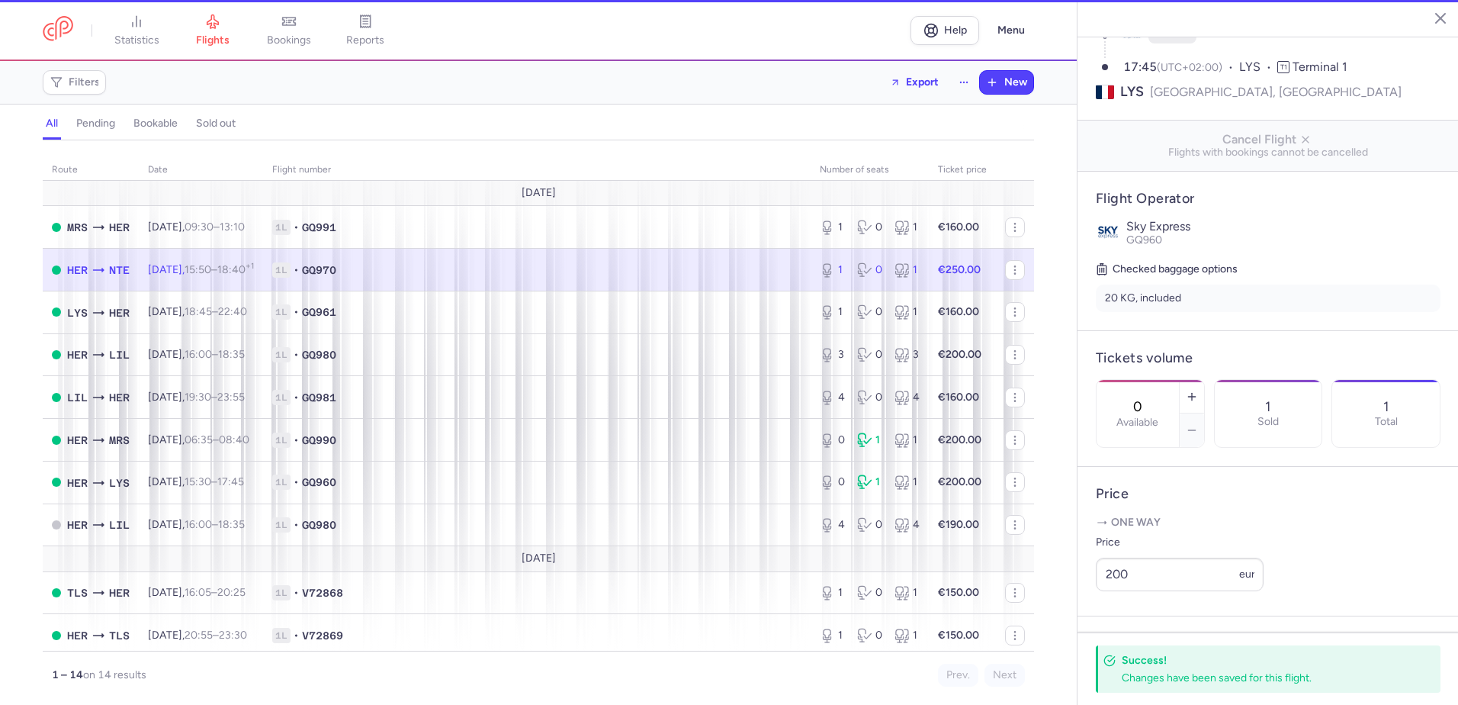
type input "1"
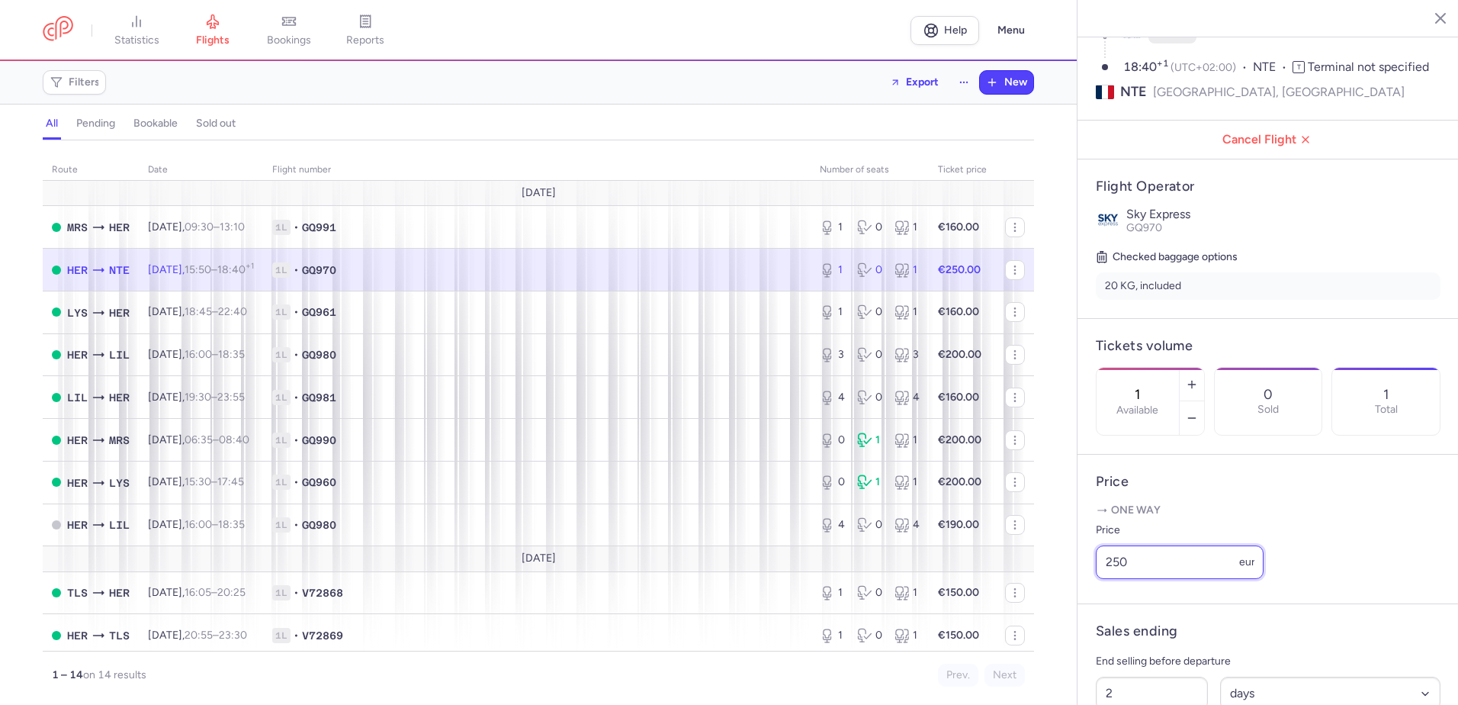
drag, startPoint x: 1116, startPoint y: 619, endPoint x: 1028, endPoint y: 618, distance: 87.7
click at [1048, 618] on div "statistics flights bookings reports Help Menu Filters Export New all pending bo…" at bounding box center [729, 352] width 1458 height 705
type input "180"
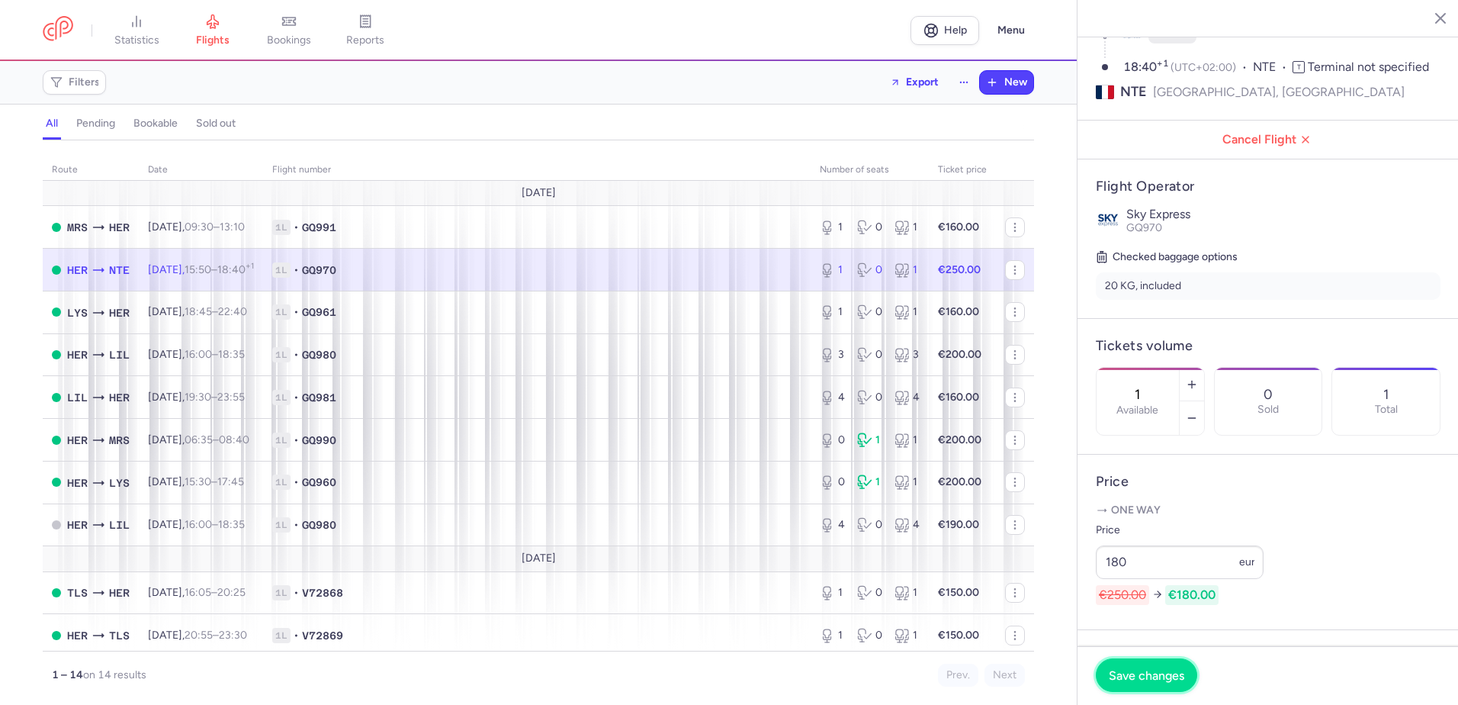
click at [1171, 674] on span "Save changes" at bounding box center [1147, 675] width 76 height 14
